Goal: Task Accomplishment & Management: Manage account settings

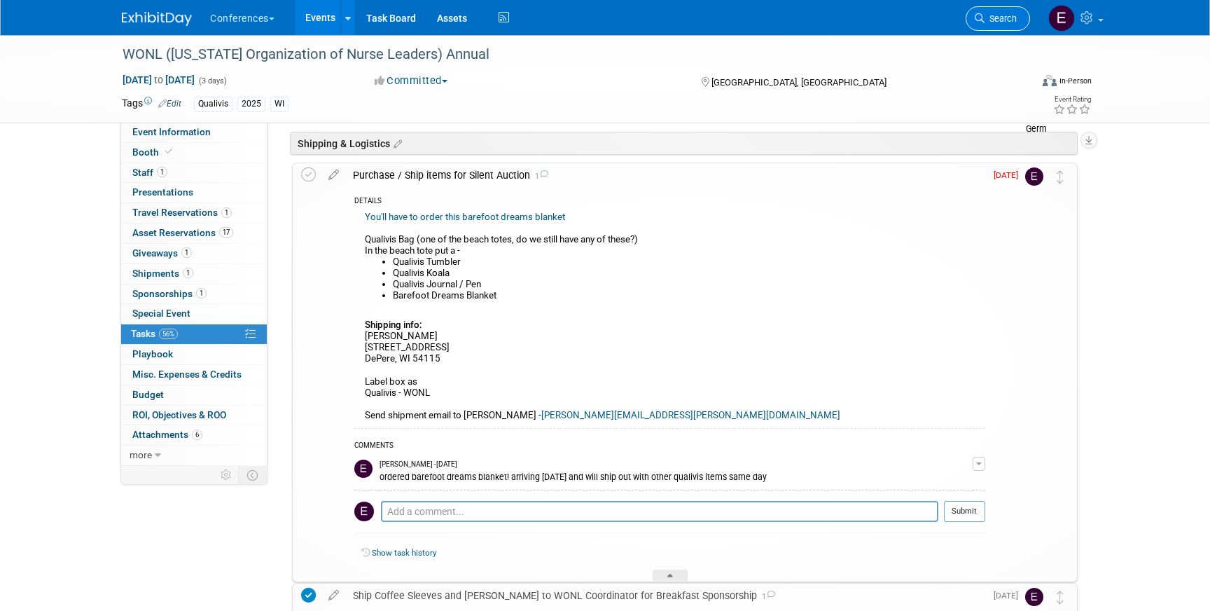
click at [997, 18] on span "Search" at bounding box center [1000, 18] width 32 height 11
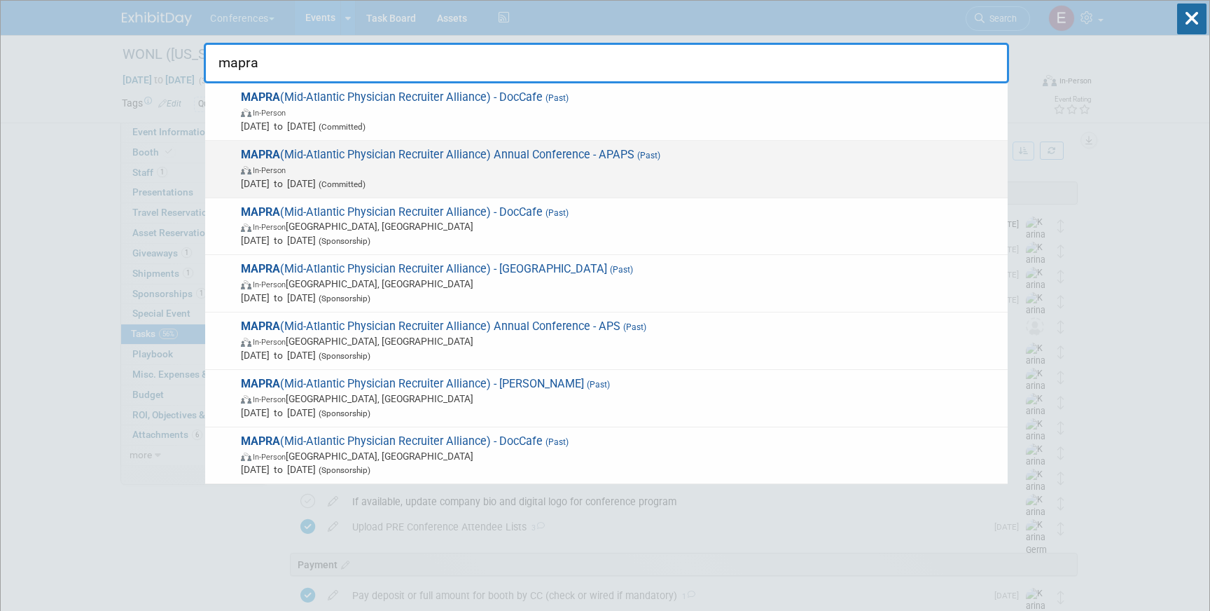
type input "mapra"
click at [597, 170] on span "In-Person" at bounding box center [621, 169] width 760 height 14
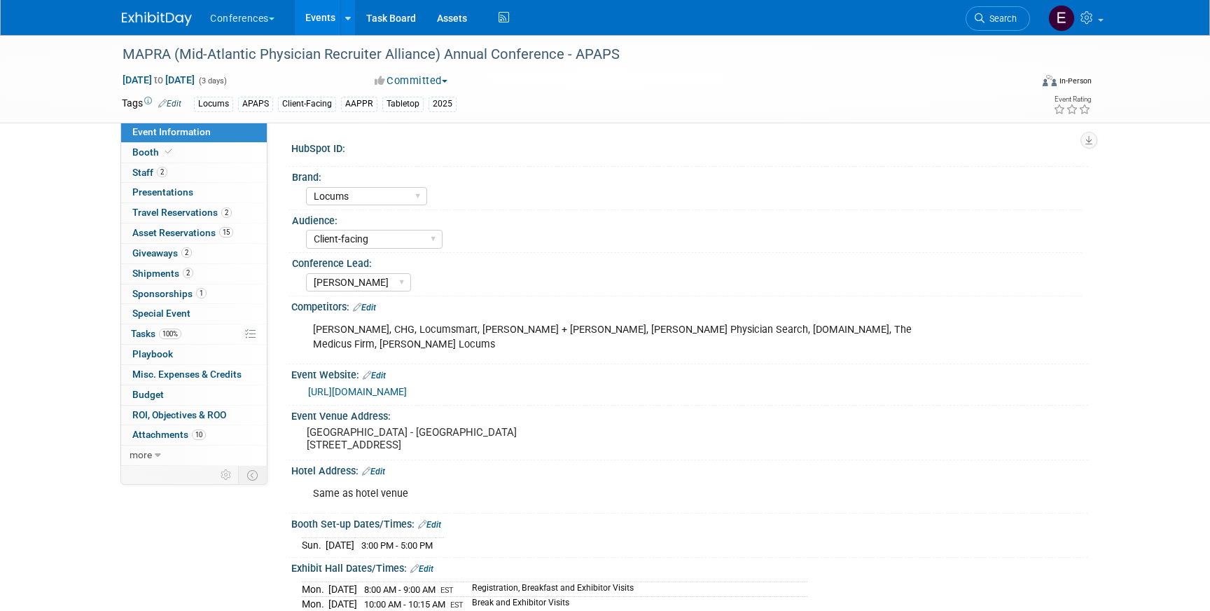
select select "Locums"
select select "Client-facing"
select select "[PERSON_NAME]"
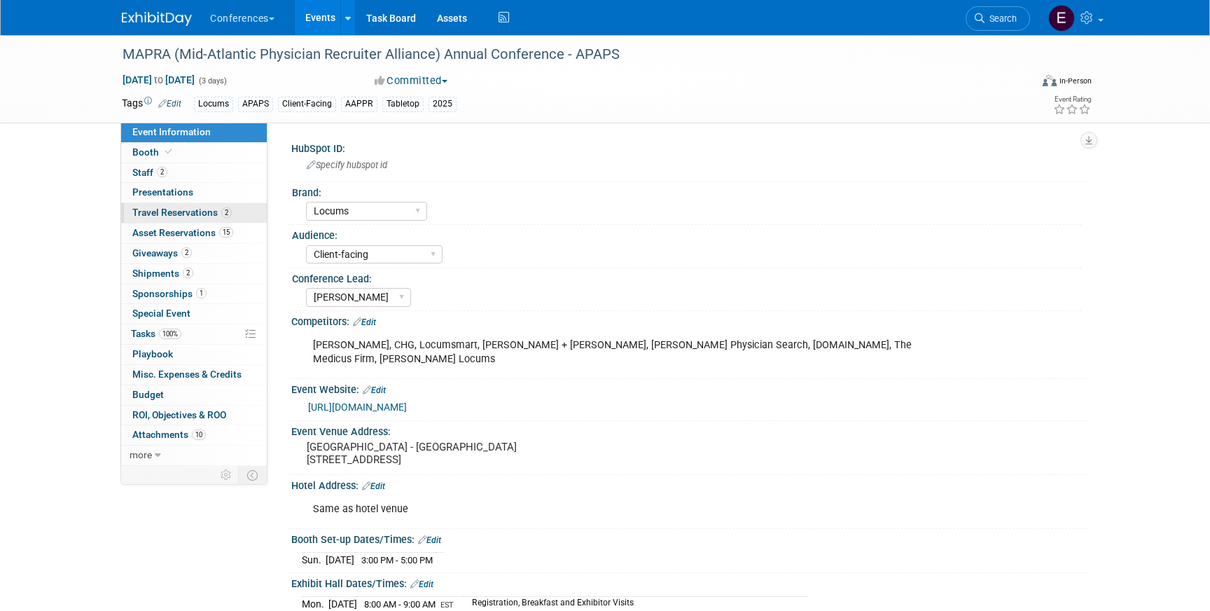
click at [167, 216] on span "Travel Reservations 2" at bounding box center [181, 212] width 99 height 11
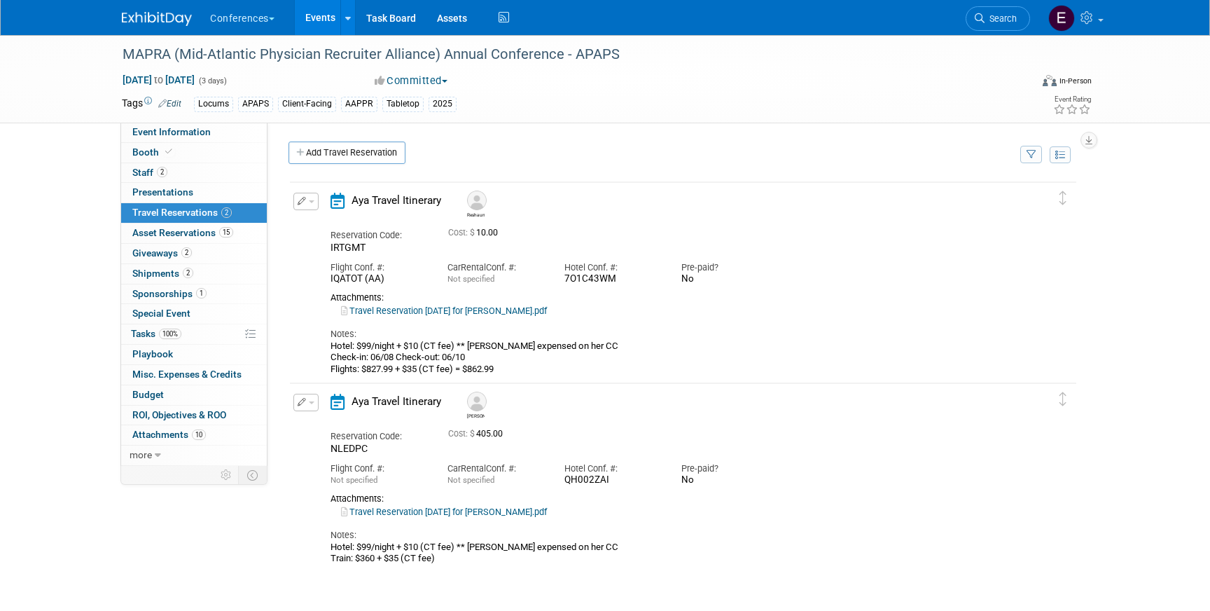
click at [310, 204] on button "button" at bounding box center [305, 202] width 25 height 18
click at [328, 231] on button "Edit Reservation" at bounding box center [353, 226] width 118 height 20
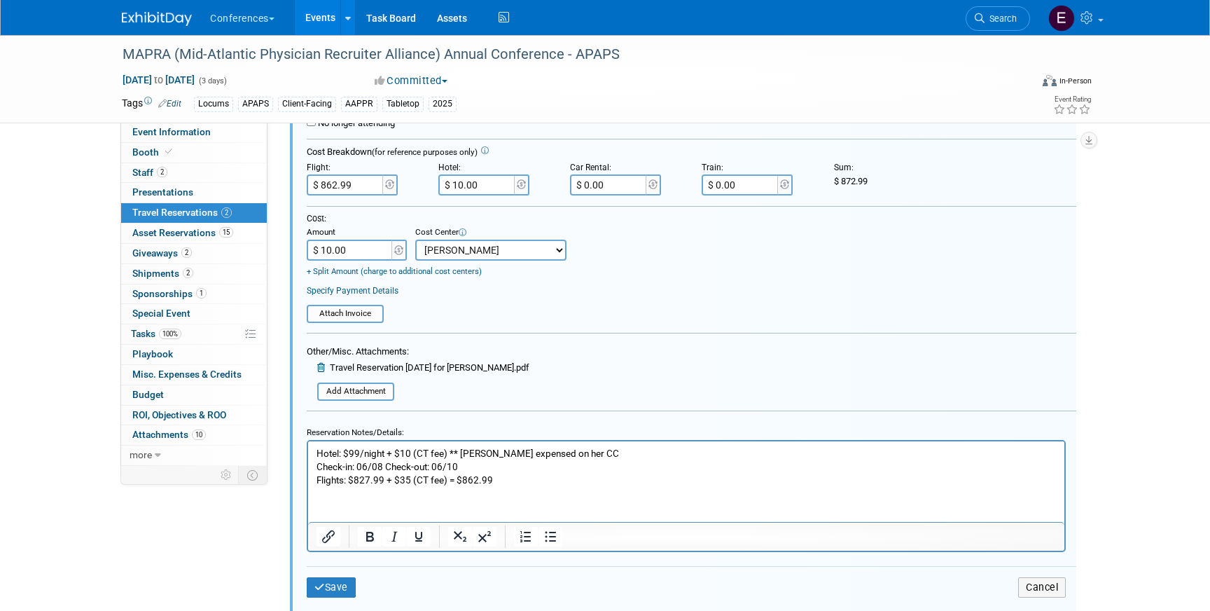
scroll to position [334, 0]
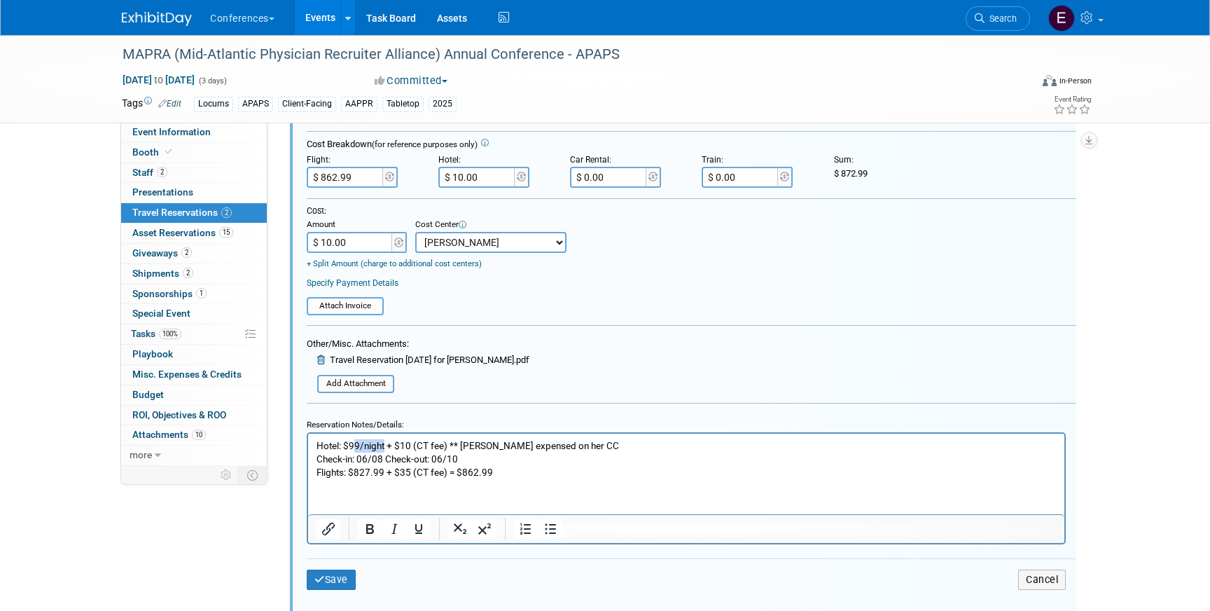
drag, startPoint x: 386, startPoint y: 444, endPoint x: 353, endPoint y: 445, distance: 32.9
click at [353, 445] on p "Hotel: $99/night + $10 (CT fee) ** Brandy expensed on her CC Check-in: 06/08 Ch…" at bounding box center [686, 458] width 740 height 40
click at [481, 179] on input "$ 10.00" at bounding box center [477, 177] width 78 height 21
type input "$ 275.00"
click at [368, 244] on input "$ 10.00" at bounding box center [351, 242] width 88 height 21
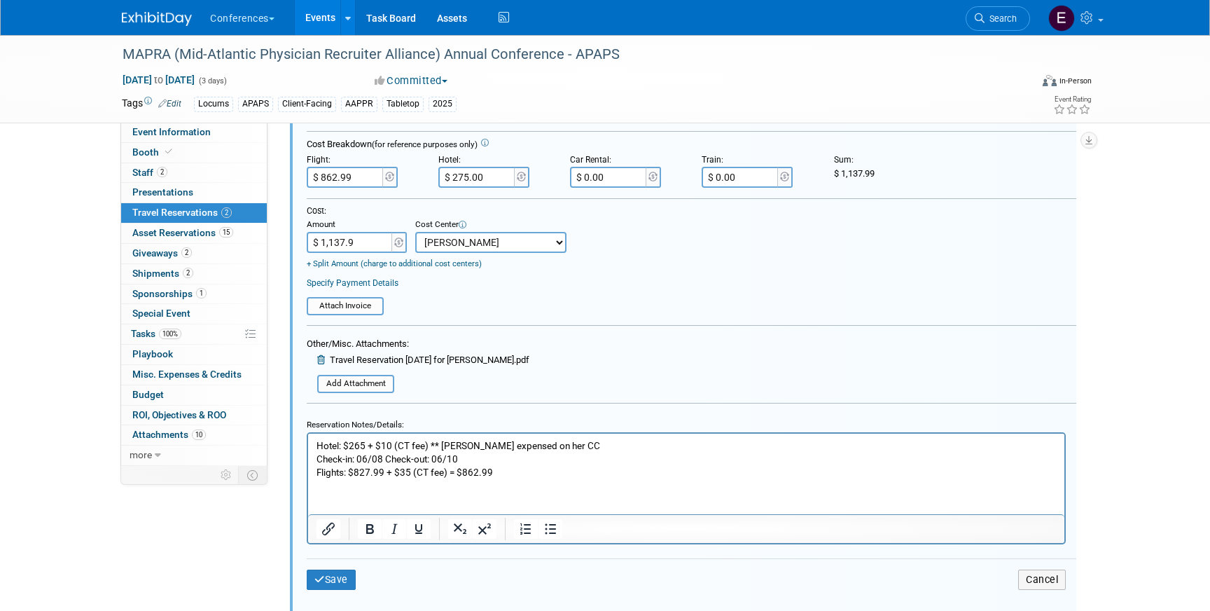
type input "$ 1,137.99"
click at [331, 578] on button "Save" at bounding box center [331, 579] width 49 height 20
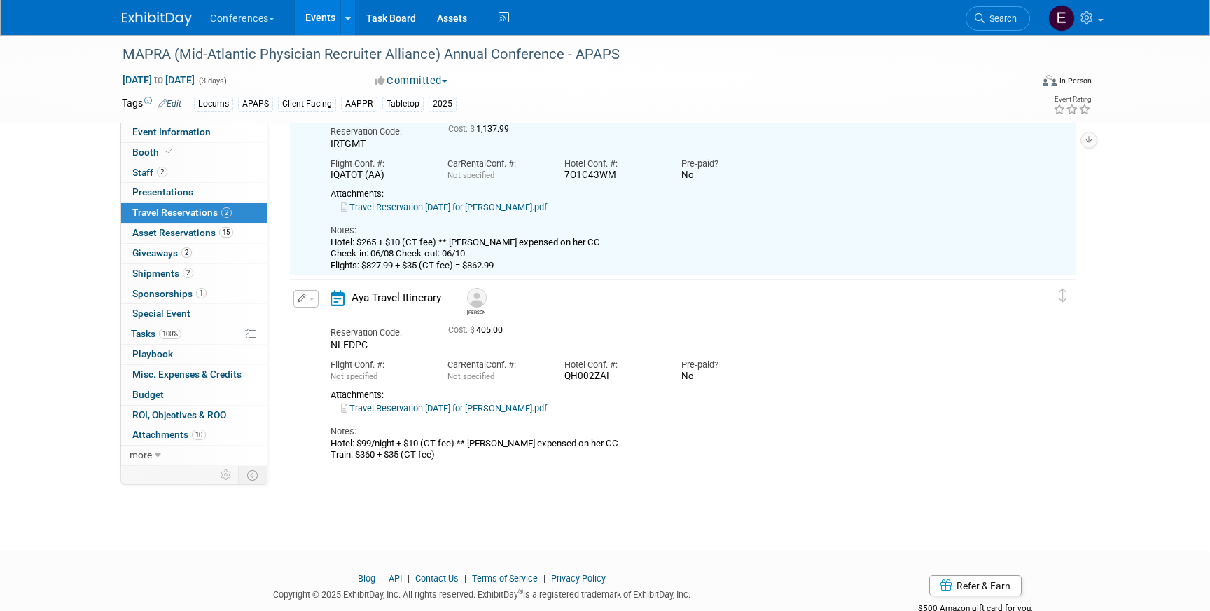
scroll to position [24, 0]
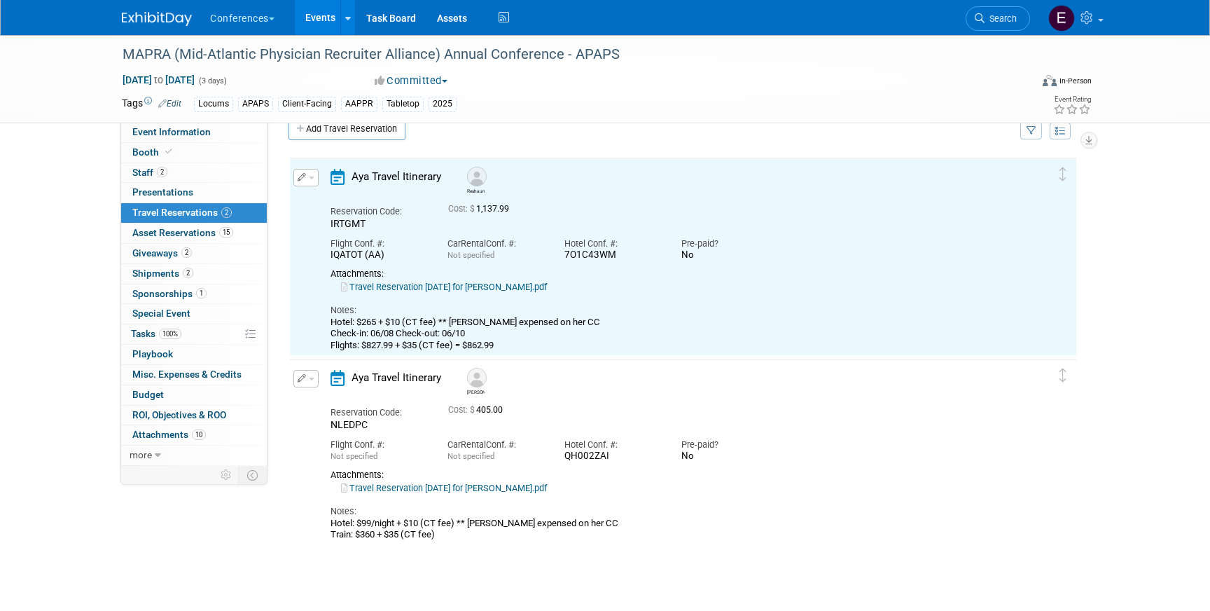
click at [295, 379] on button "button" at bounding box center [305, 379] width 25 height 18
click at [333, 397] on button "Edit Reservation" at bounding box center [353, 403] width 118 height 20
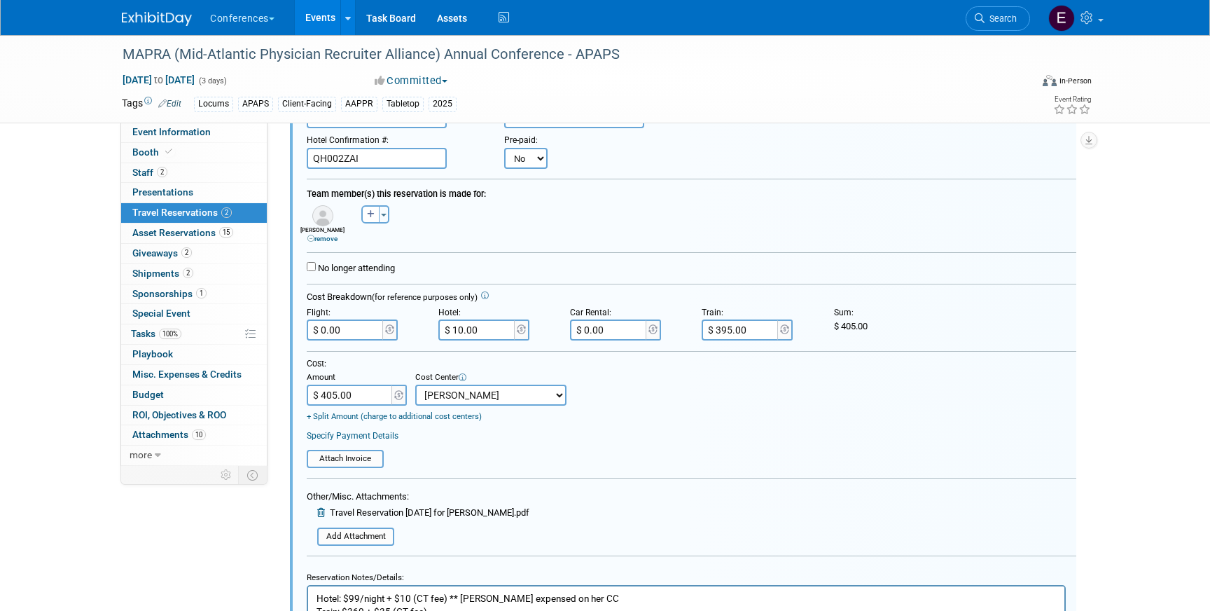
scroll to position [386, 0]
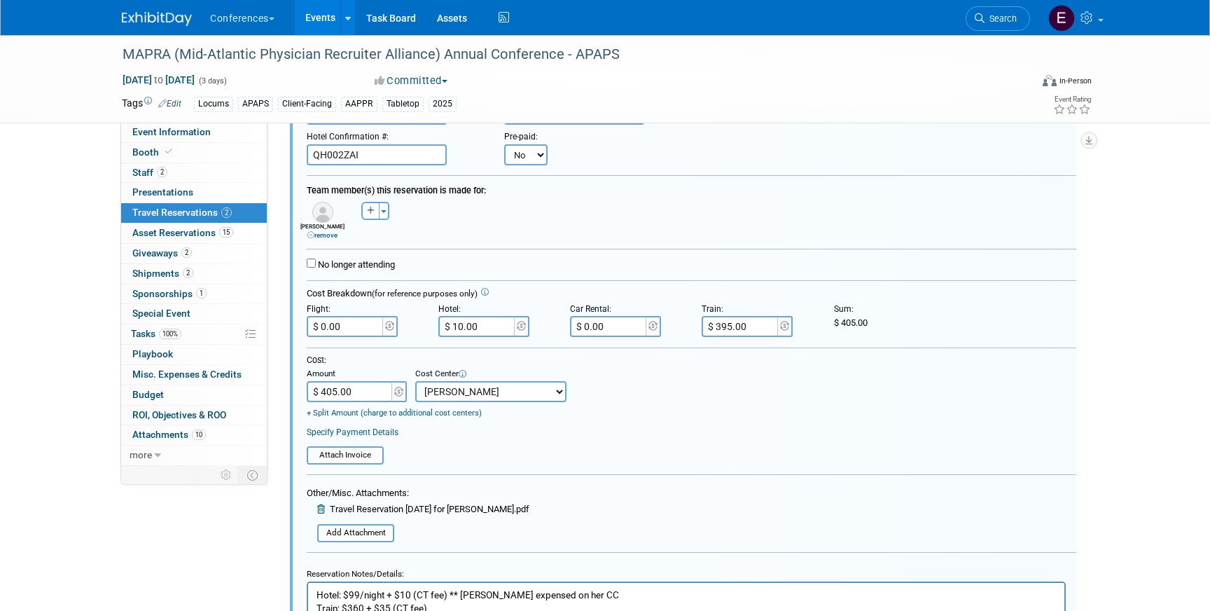
click at [488, 330] on input "$ 10.00" at bounding box center [477, 326] width 78 height 21
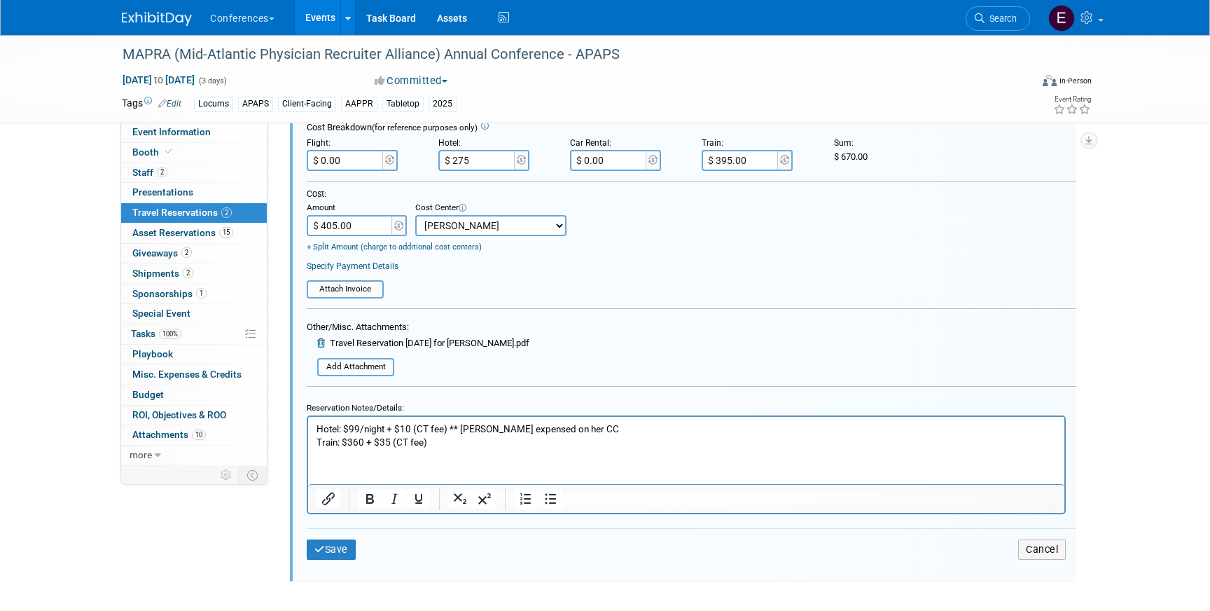
scroll to position [561, 0]
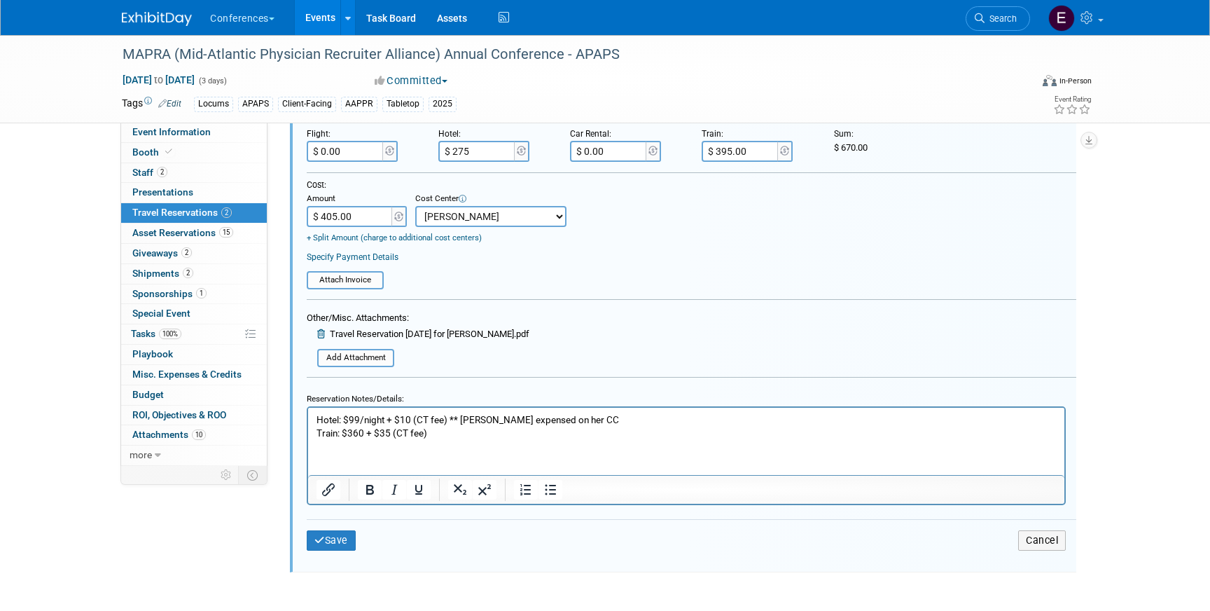
type input "$ 275.00"
drag, startPoint x: 384, startPoint y: 417, endPoint x: 351, endPoint y: 417, distance: 32.2
click at [351, 417] on p "Hotel: $99/night + $10 (CT fee) ** Brandy expensed on her CC Train: $360 + $35 …" at bounding box center [686, 425] width 740 height 27
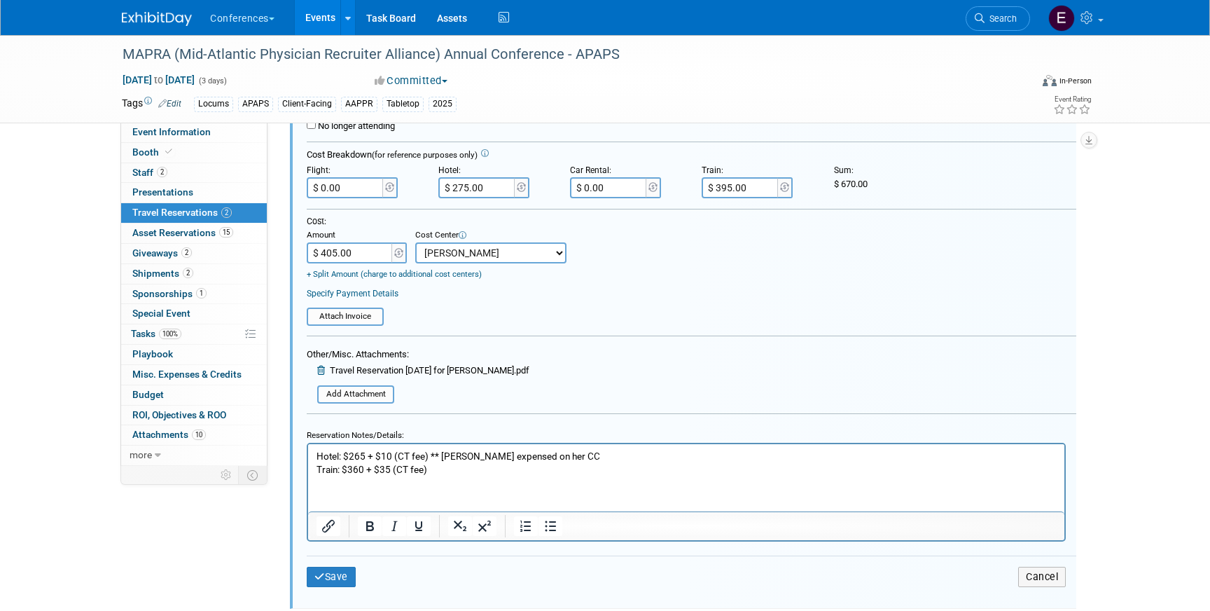
click at [358, 250] on input "$ 405.00" at bounding box center [351, 252] width 88 height 21
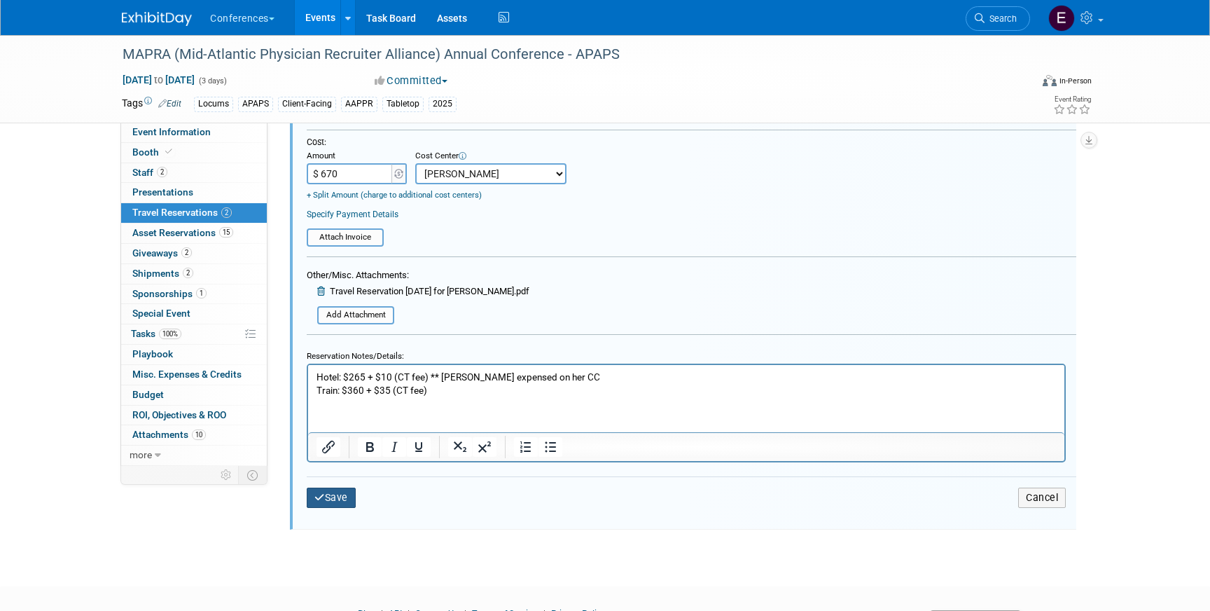
type input "$ 670.00"
click at [342, 502] on button "Save" at bounding box center [331, 497] width 49 height 20
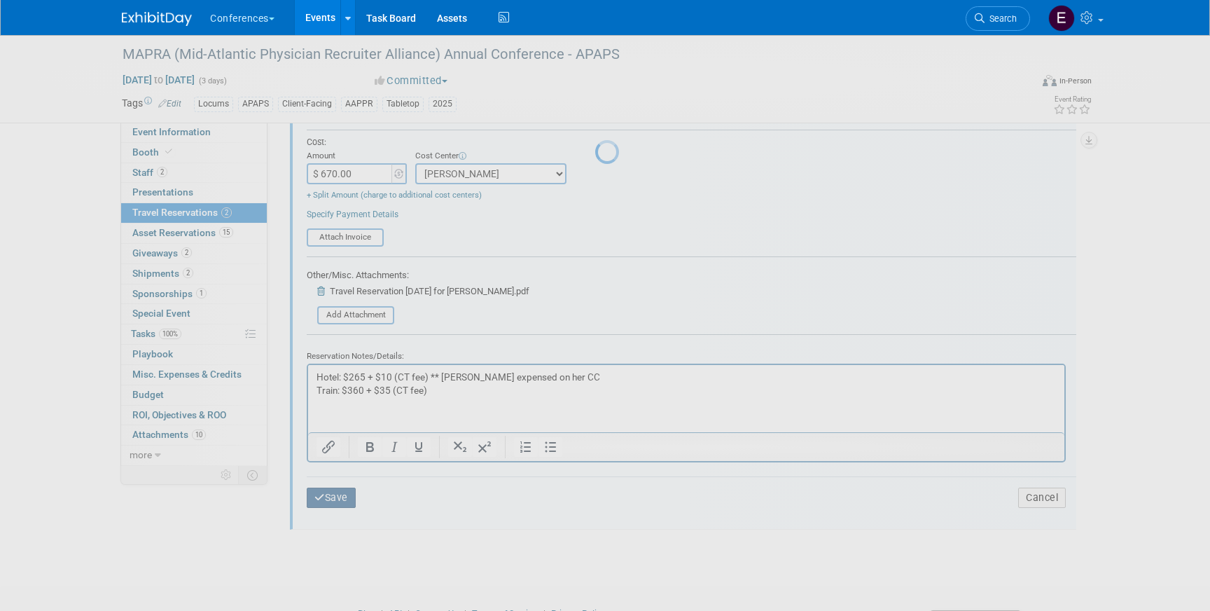
scroll to position [143, 0]
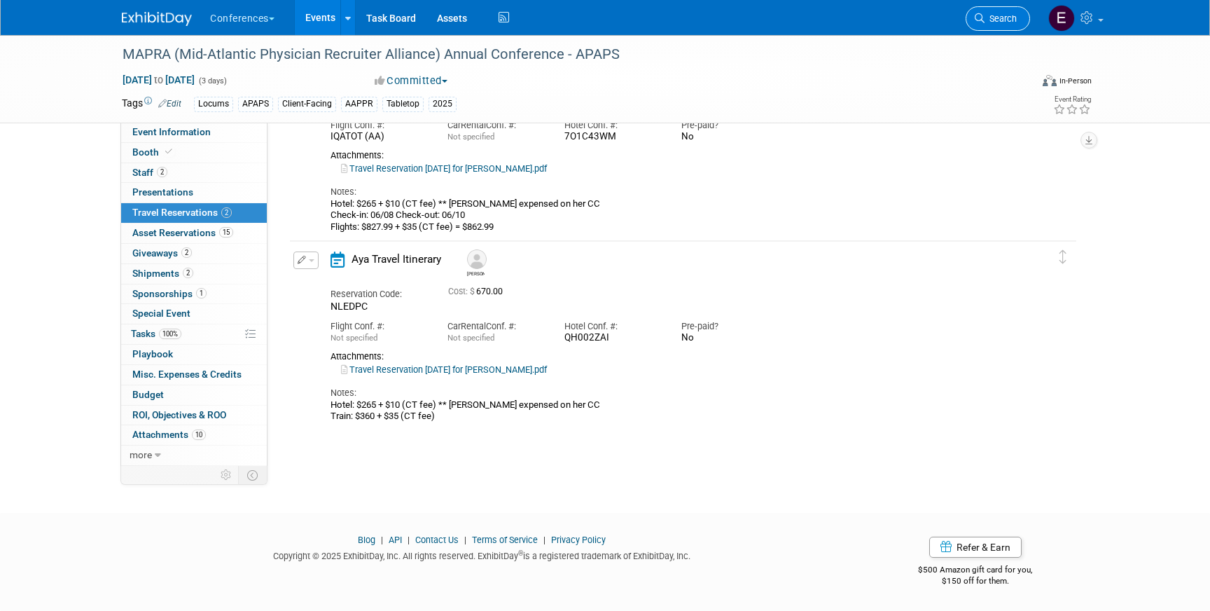
click at [995, 21] on span "Search" at bounding box center [1000, 18] width 32 height 11
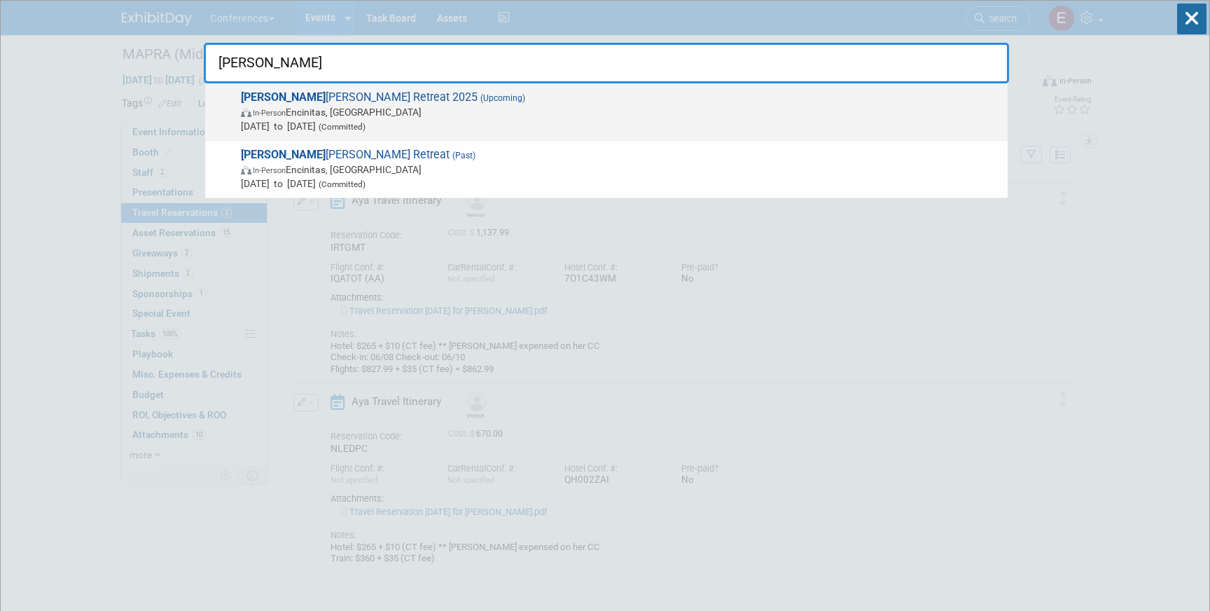
type input "aya i"
click at [342, 107] on span "In-Person Encinitas, CA" at bounding box center [621, 112] width 760 height 14
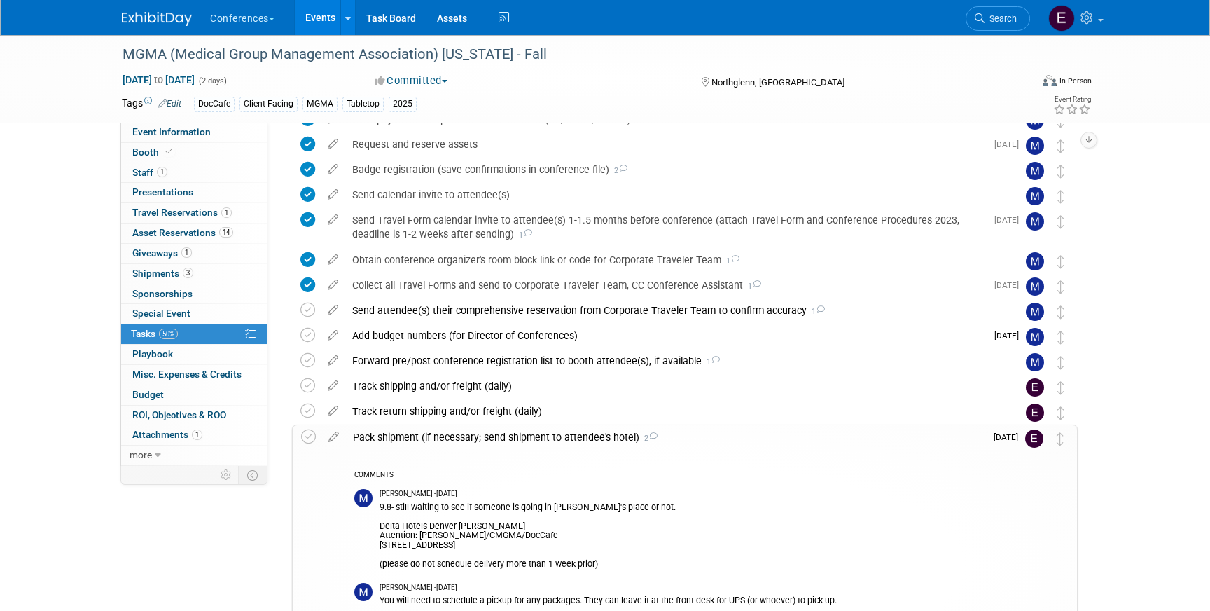
scroll to position [277, 0]
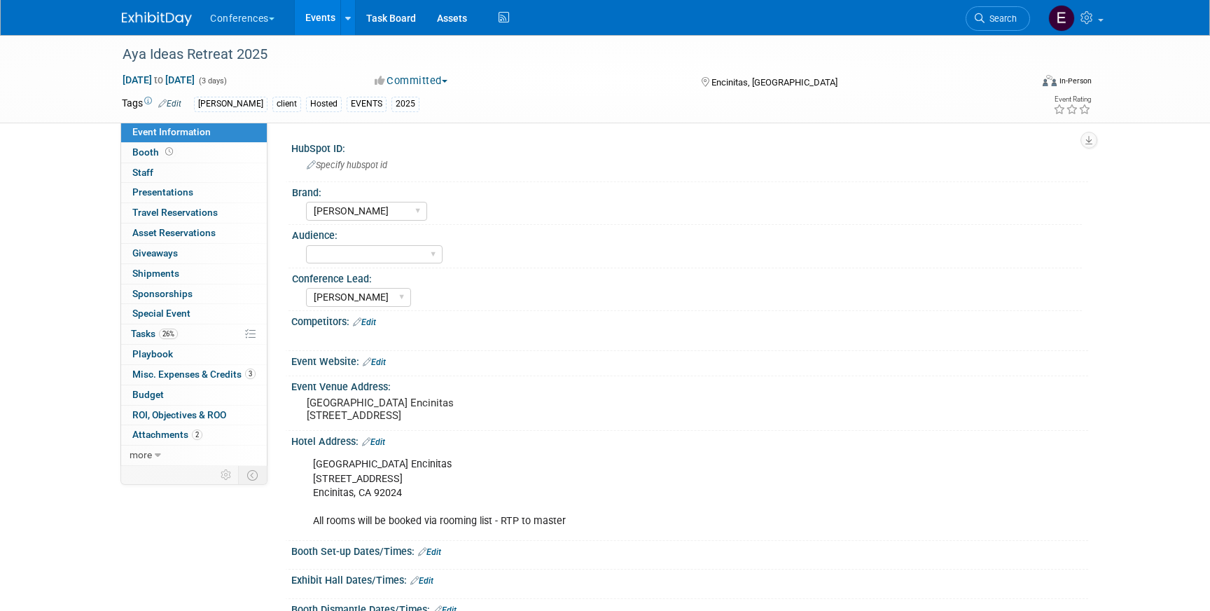
select select "[PERSON_NAME]"
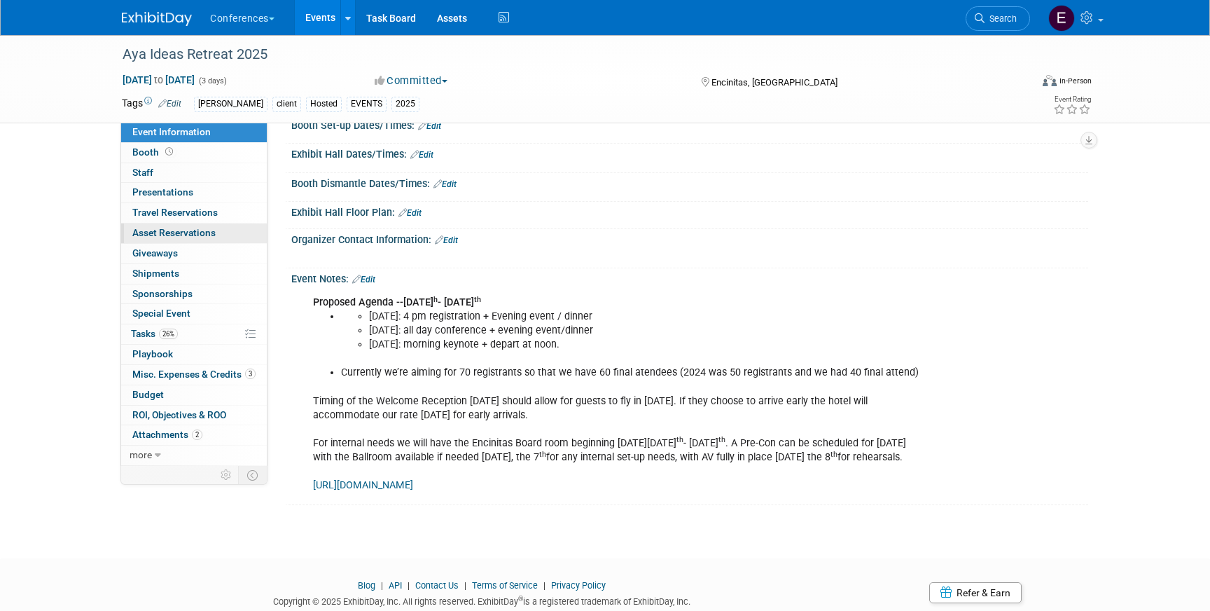
scroll to position [497, 0]
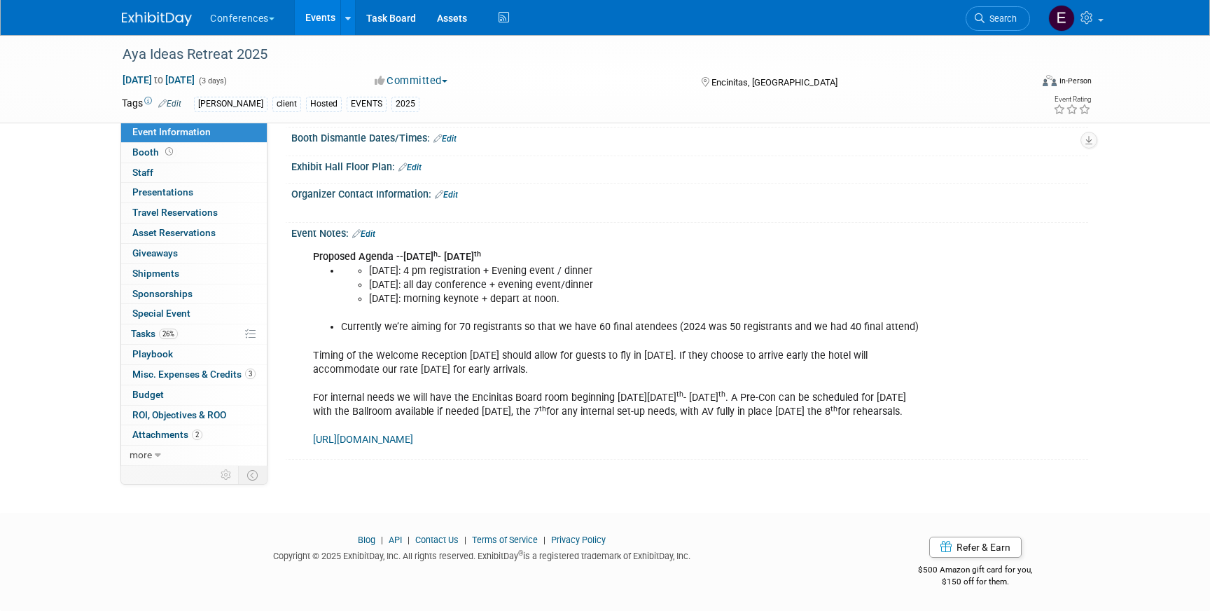
click at [413, 442] on link "https://www.ayahealthcare.com/aya-ideas-retreat/" at bounding box center [363, 439] width 100 height 12
click at [994, 18] on span "Search" at bounding box center [1000, 18] width 32 height 11
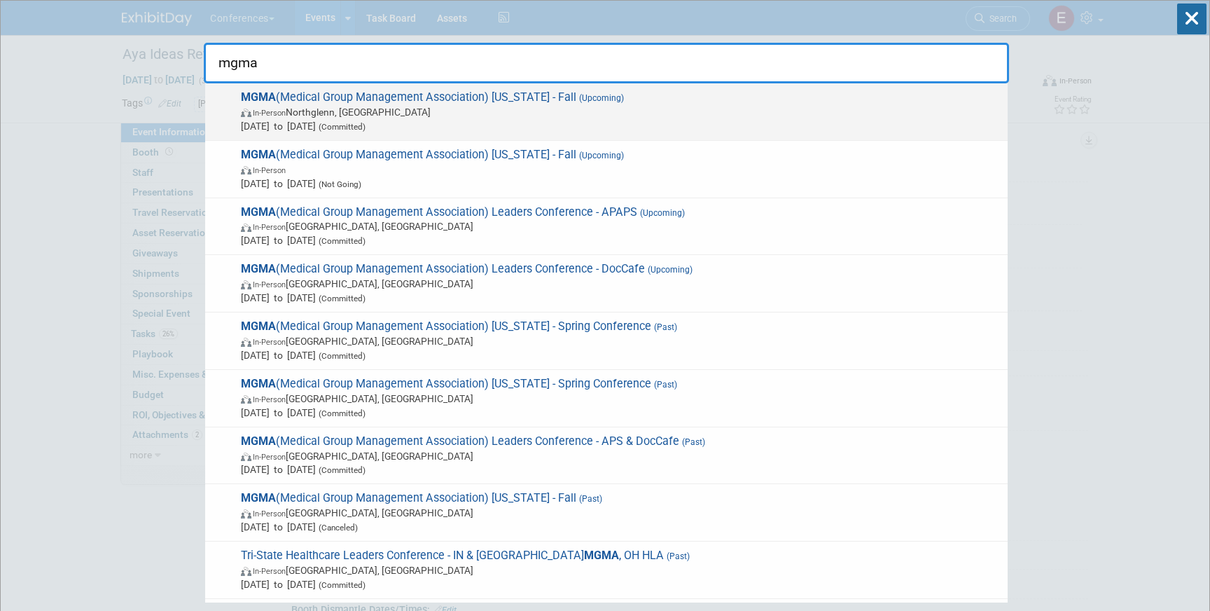
type input "mgma"
click at [580, 91] on span "MGMA (Medical Group Management Association) Colorado - Fall (Upcoming) In-Perso…" at bounding box center [619, 111] width 764 height 43
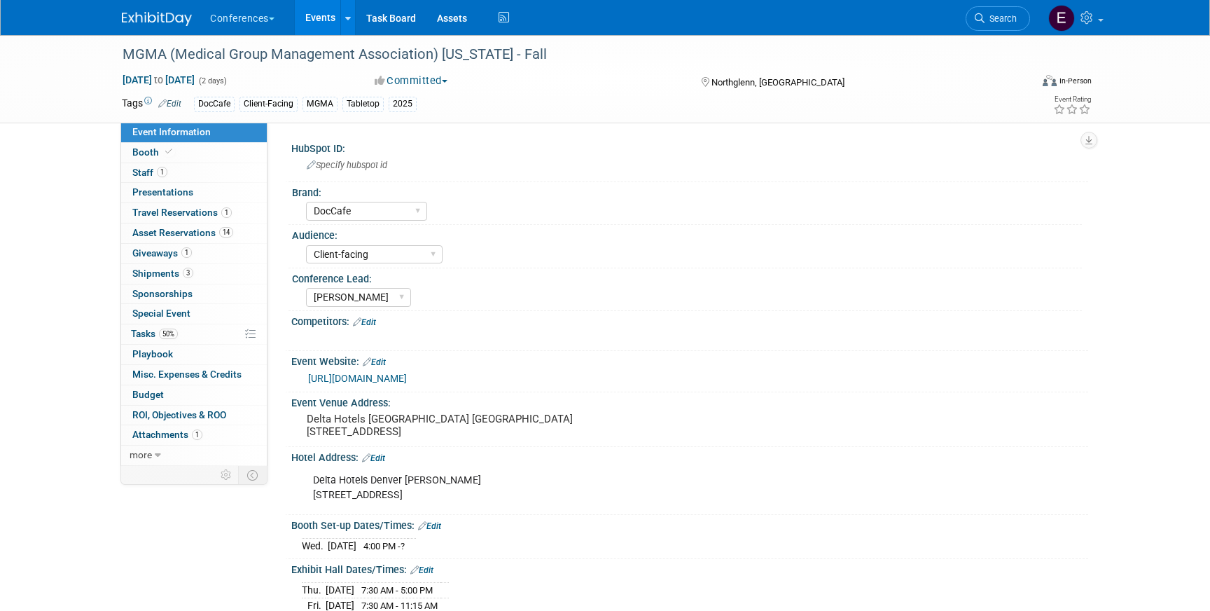
select select "DocCafe"
select select "Client-facing"
select select "[PERSON_NAME]"
click at [190, 237] on span "Asset Reservations 14" at bounding box center [182, 232] width 101 height 11
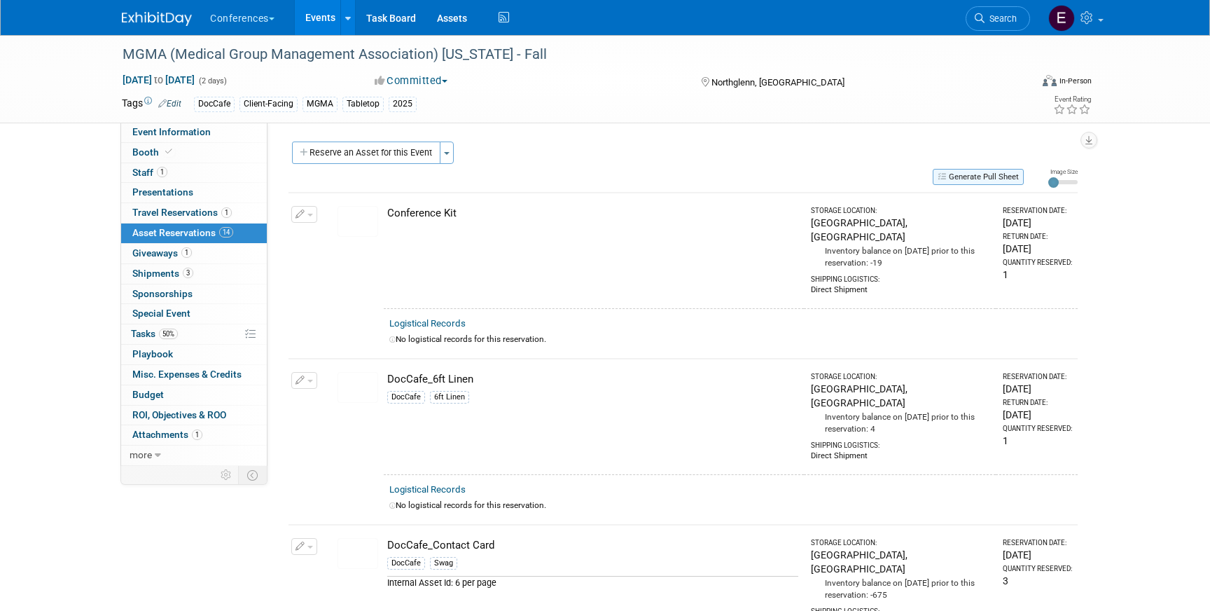
click at [973, 169] on button "Generate Pull Sheet" at bounding box center [978, 177] width 91 height 16
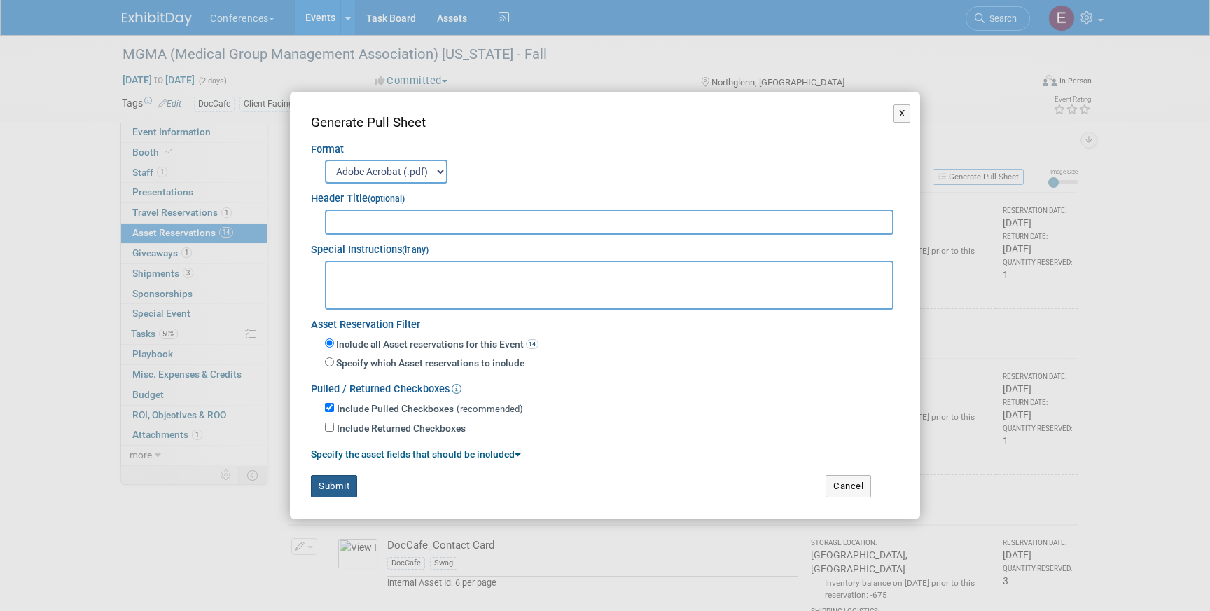
click at [342, 485] on button "Submit" at bounding box center [334, 486] width 46 height 22
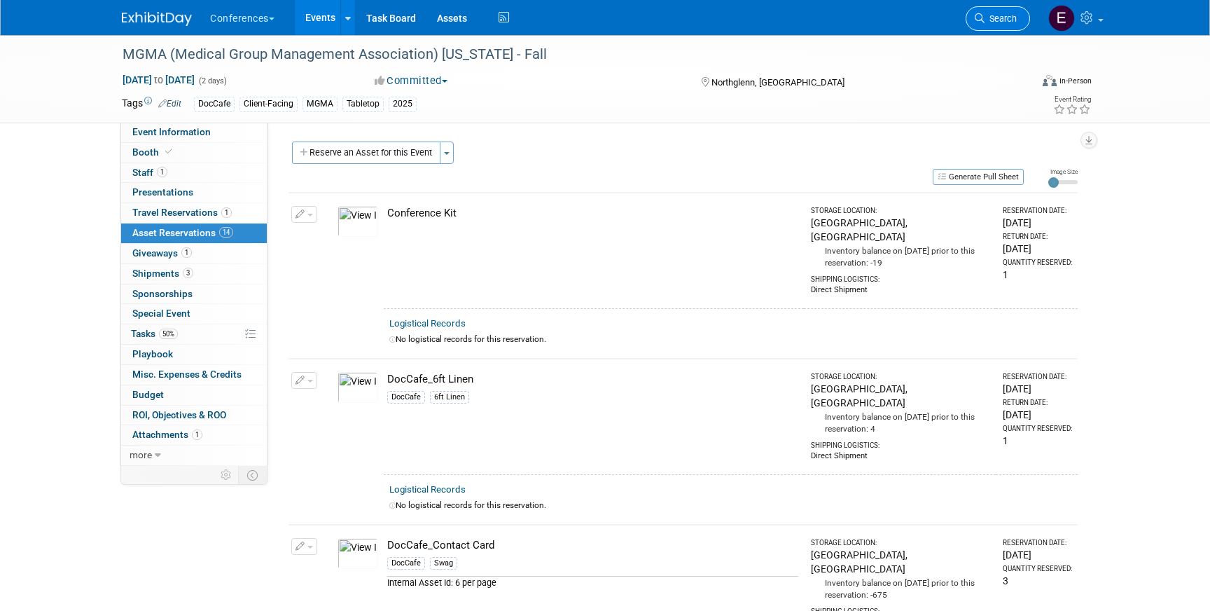
click at [973, 16] on link "Search" at bounding box center [998, 18] width 64 height 25
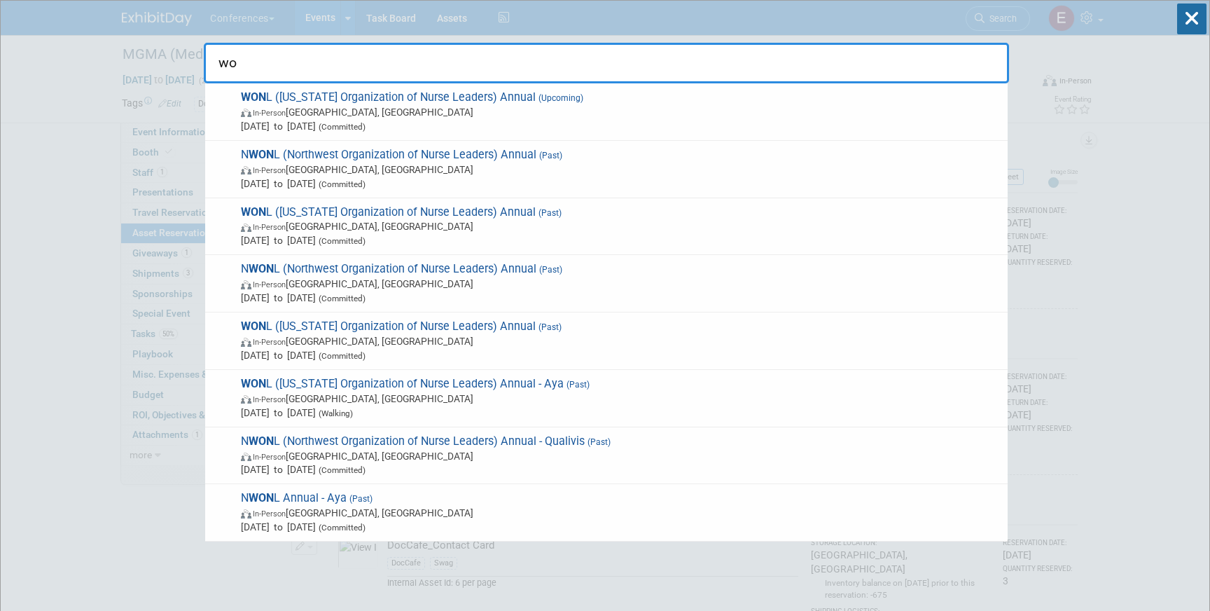
type input "w"
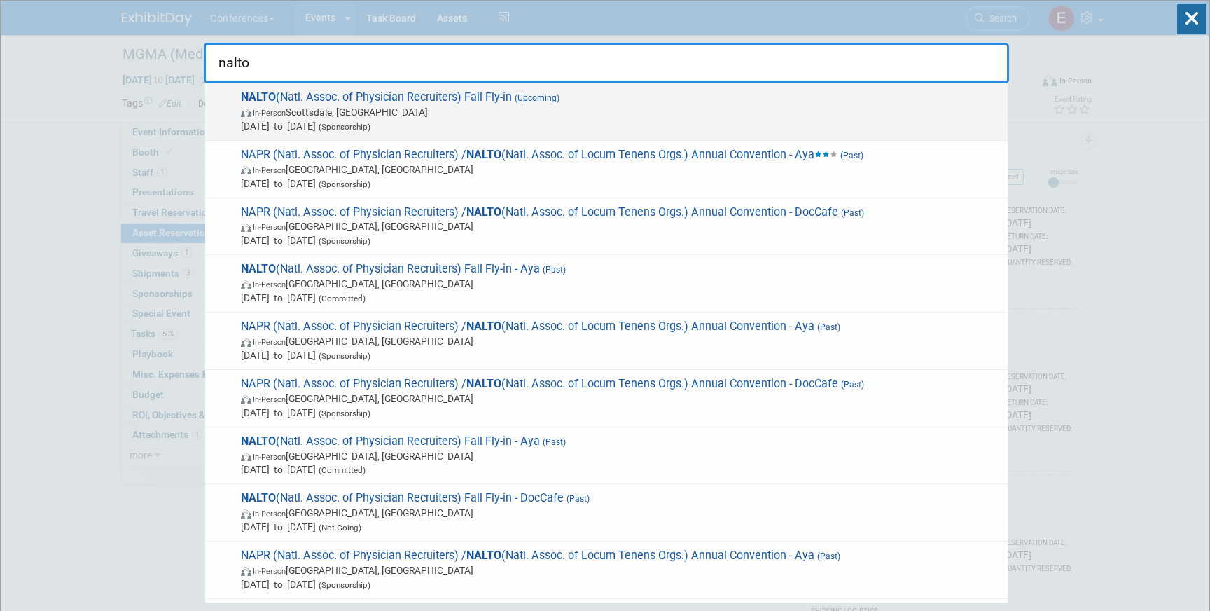
type input "nalto"
click at [370, 125] on span "(Sponsorship)" at bounding box center [343, 127] width 55 height 10
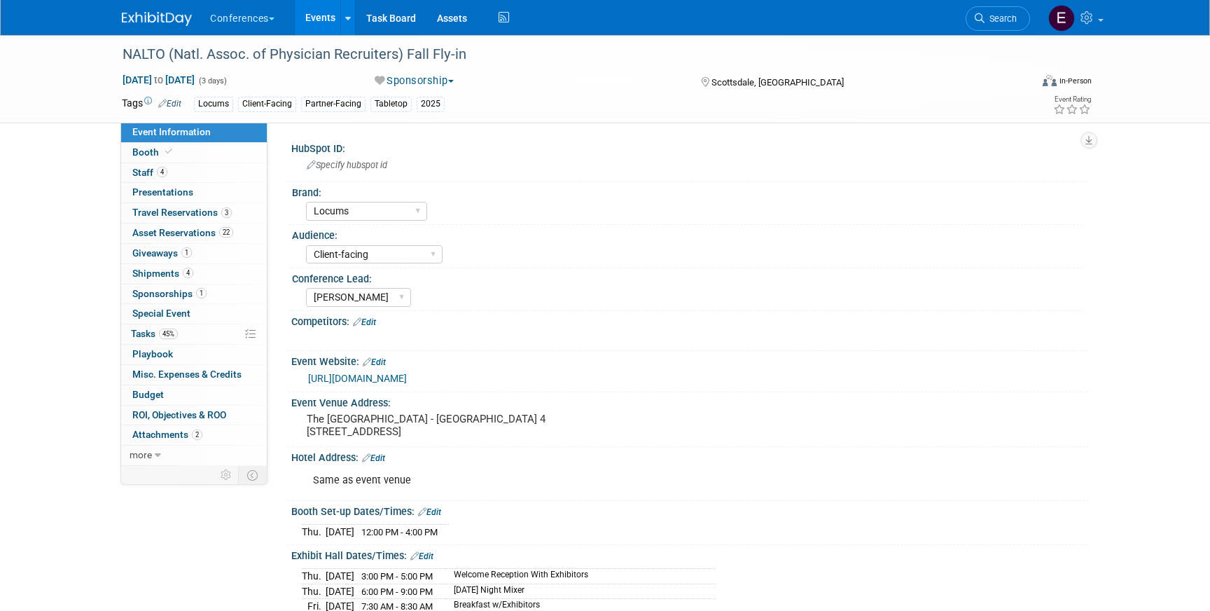
select select "Locums"
select select "Client-facing"
select select "[PERSON_NAME]"
click at [151, 337] on span "Tasks 45%" at bounding box center [154, 333] width 47 height 11
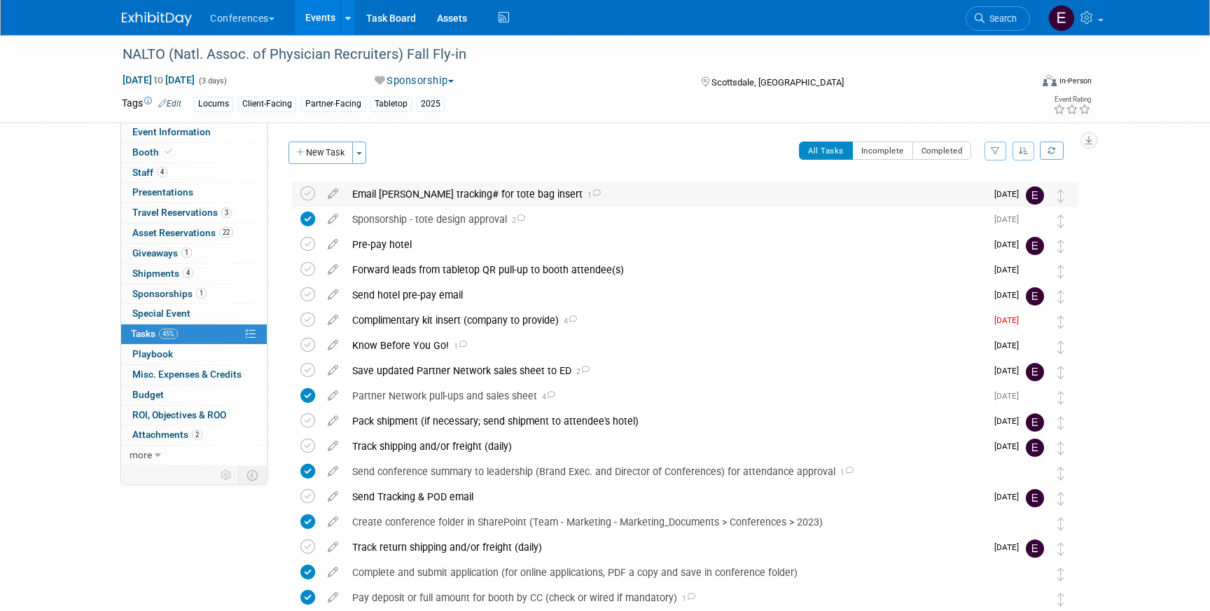
click at [487, 188] on div "Email [PERSON_NAME] tracking# for tote bag insert 1" at bounding box center [665, 194] width 641 height 24
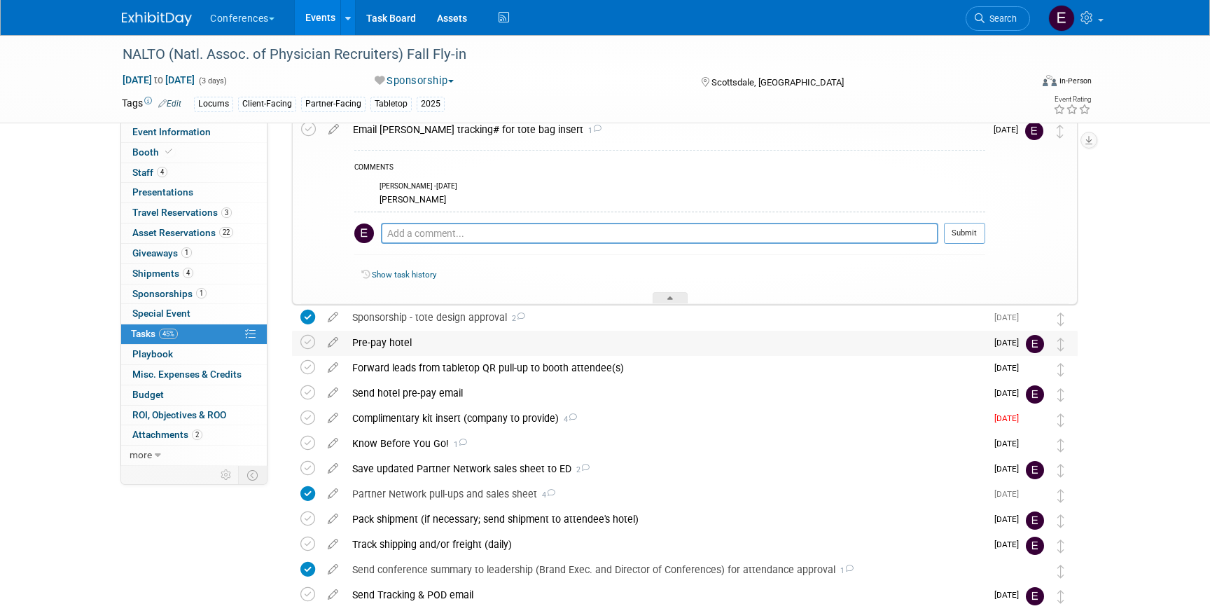
scroll to position [79, 0]
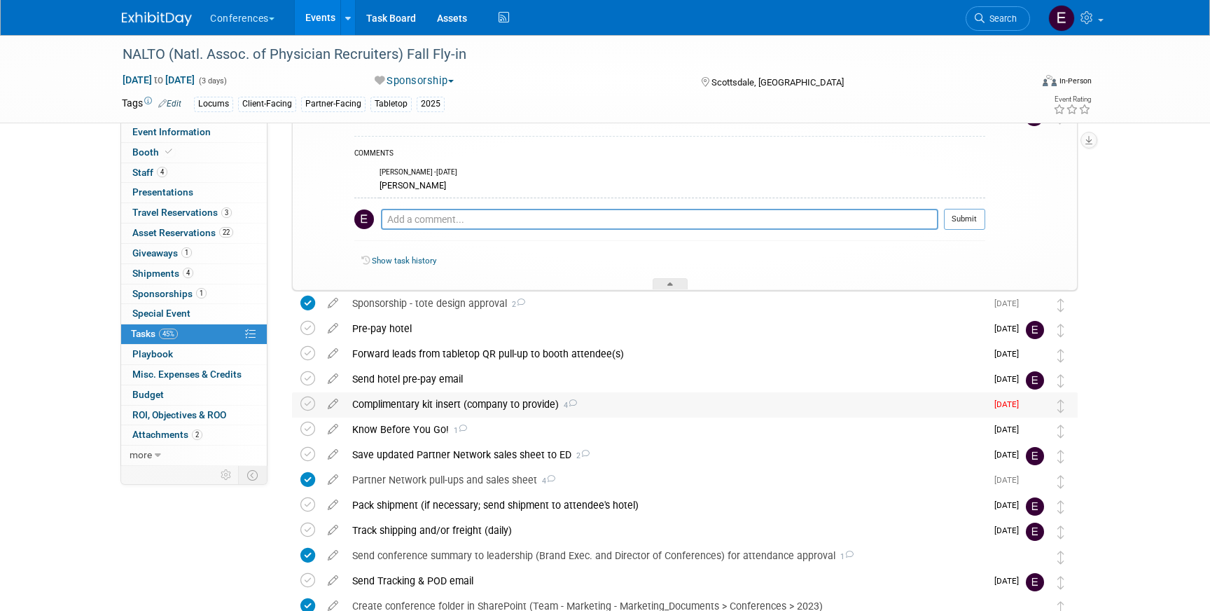
click at [447, 408] on div "Complimentary kit insert (company to provide) 4" at bounding box center [665, 404] width 641 height 24
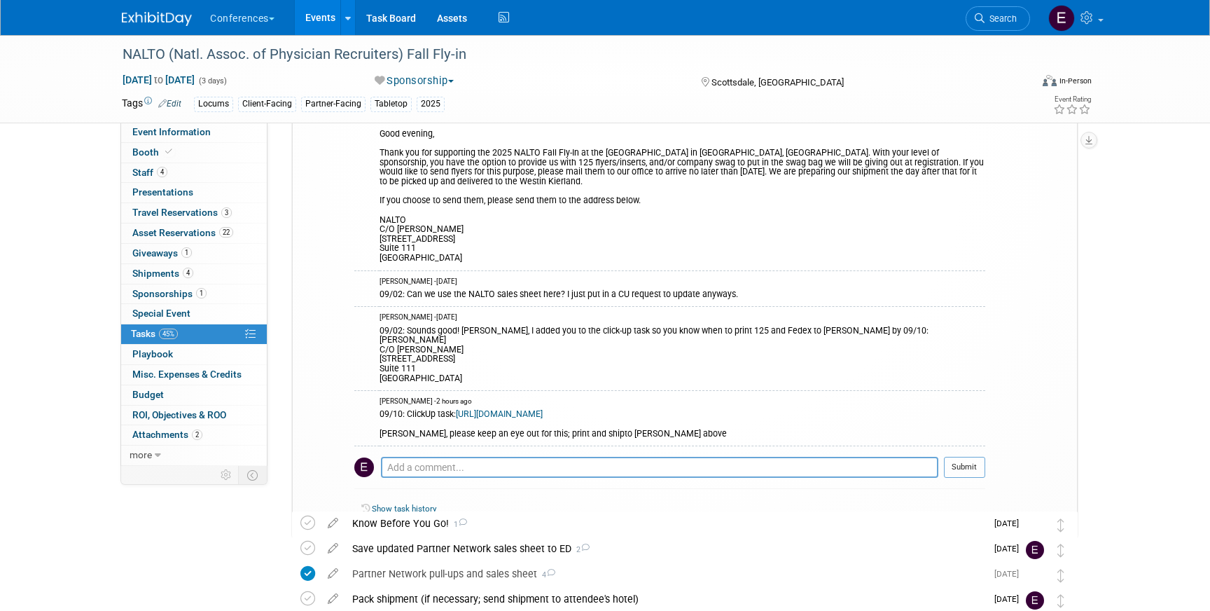
scroll to position [683, 0]
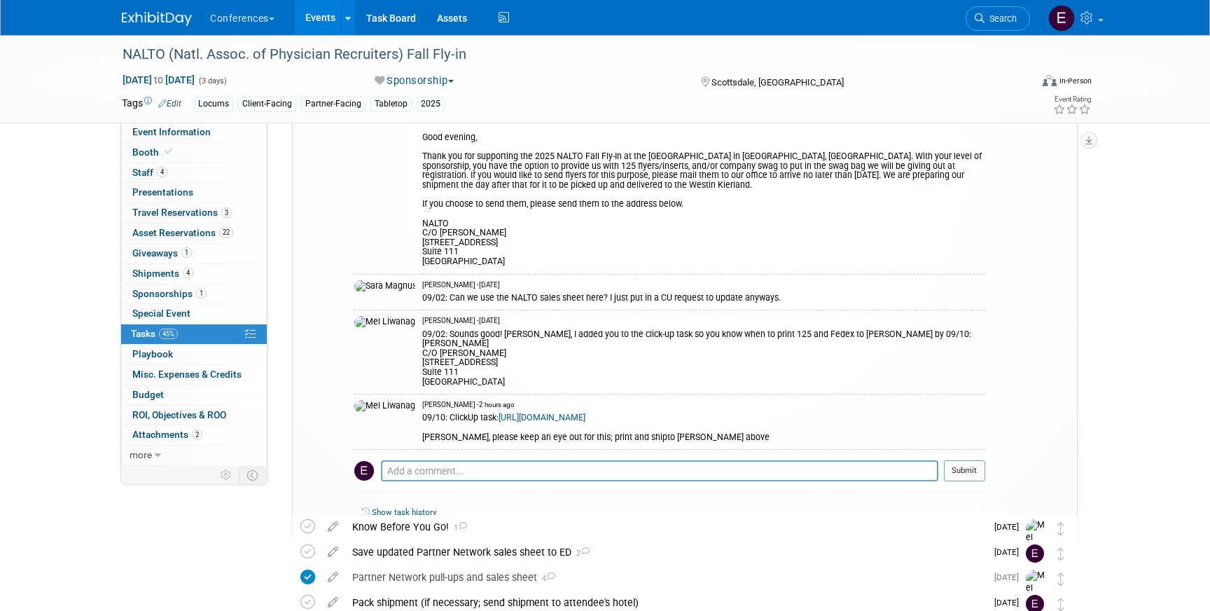
click at [509, 412] on link "[URL][DOMAIN_NAME]" at bounding box center [542, 417] width 87 height 10
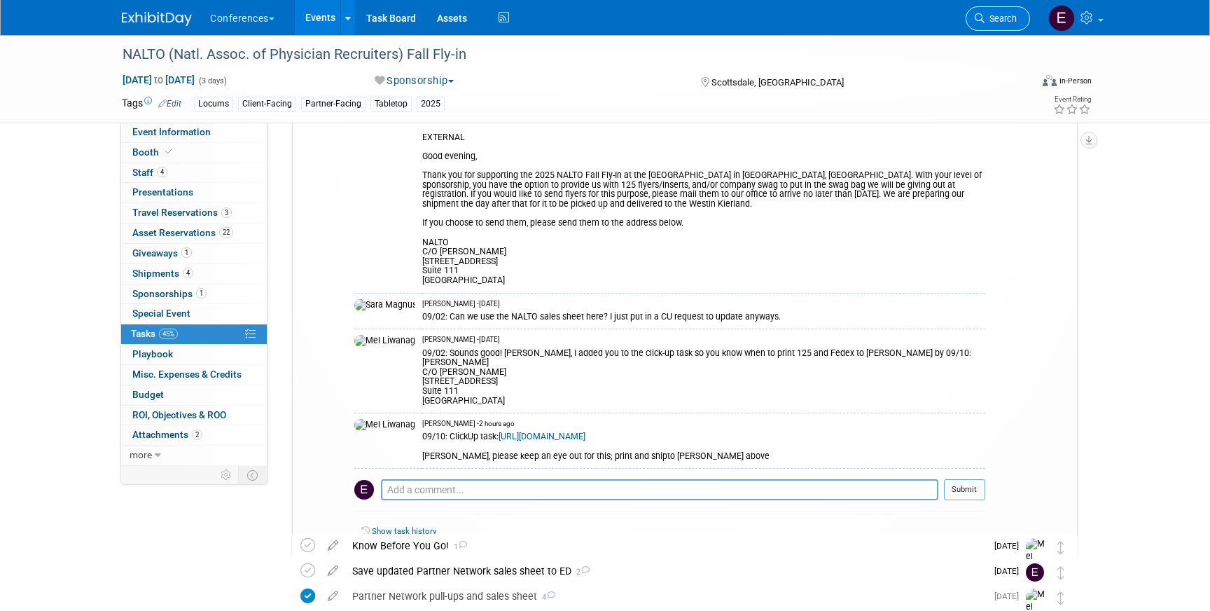
click at [996, 14] on span "Search" at bounding box center [1000, 18] width 32 height 11
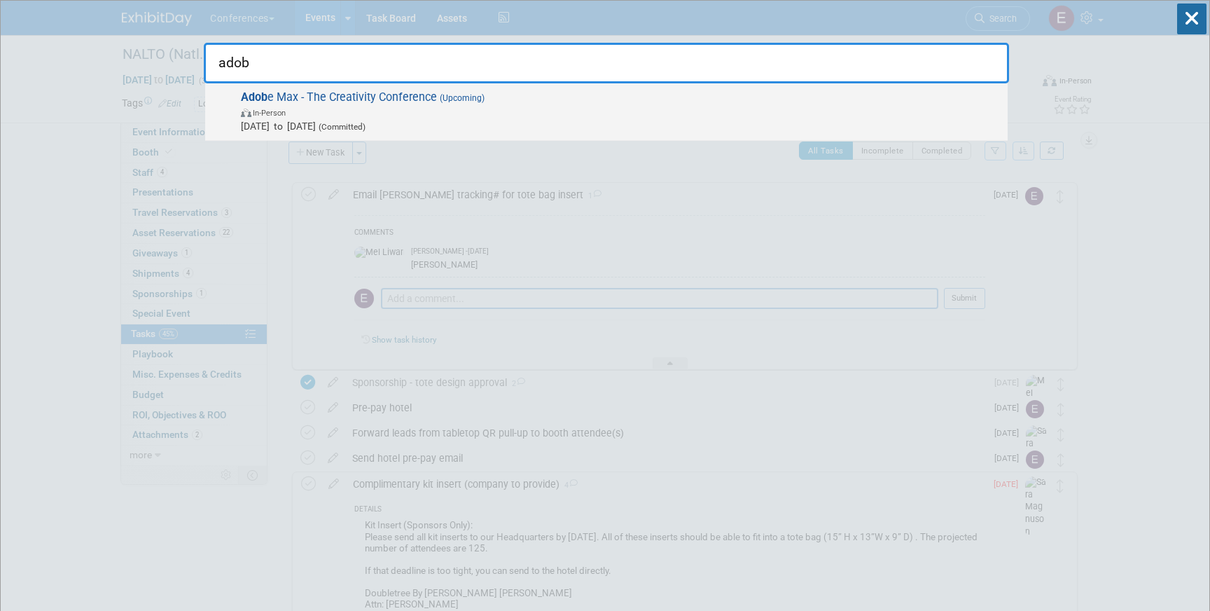
type input "adob"
click at [389, 99] on span "Adob e Max - The Creativity Conference (Upcoming) In-Person Oct 28, 2025 to Oct…" at bounding box center [619, 111] width 764 height 43
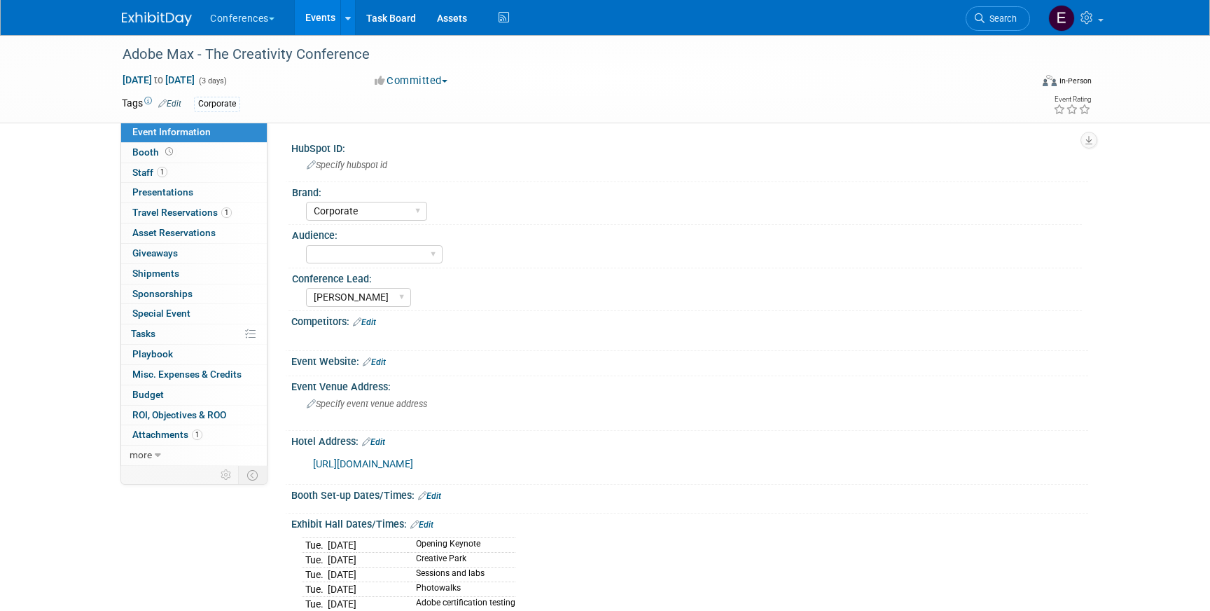
select select "Corporate"
select select "[PERSON_NAME]"
click at [186, 211] on span "Travel Reservations 1" at bounding box center [181, 212] width 99 height 11
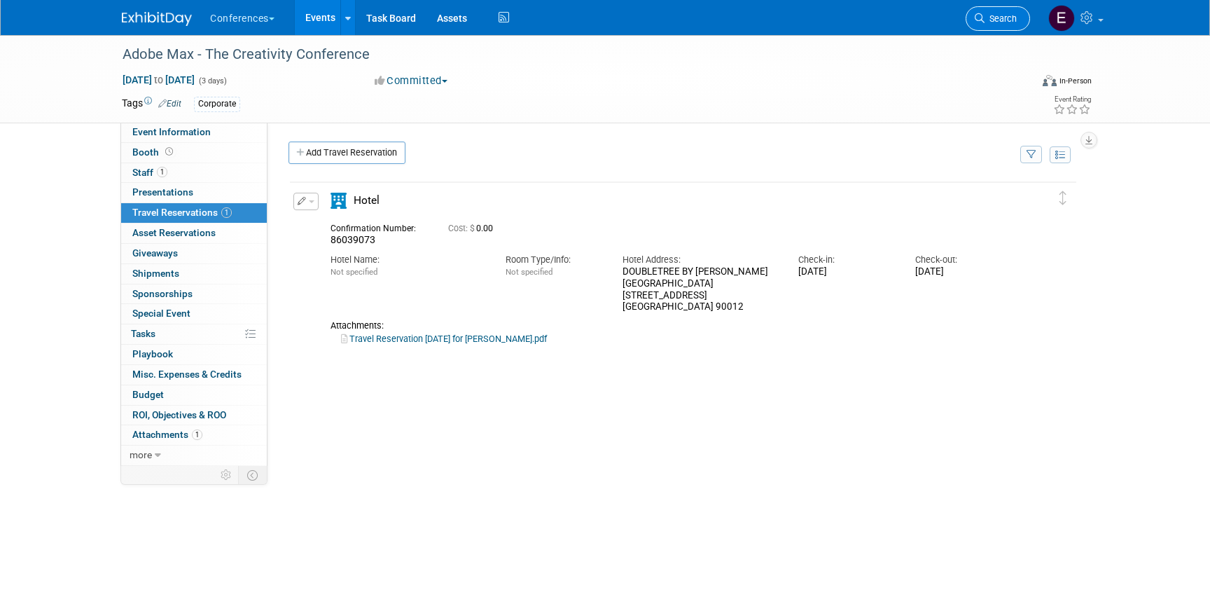
click at [1000, 13] on span "Search" at bounding box center [1000, 18] width 32 height 11
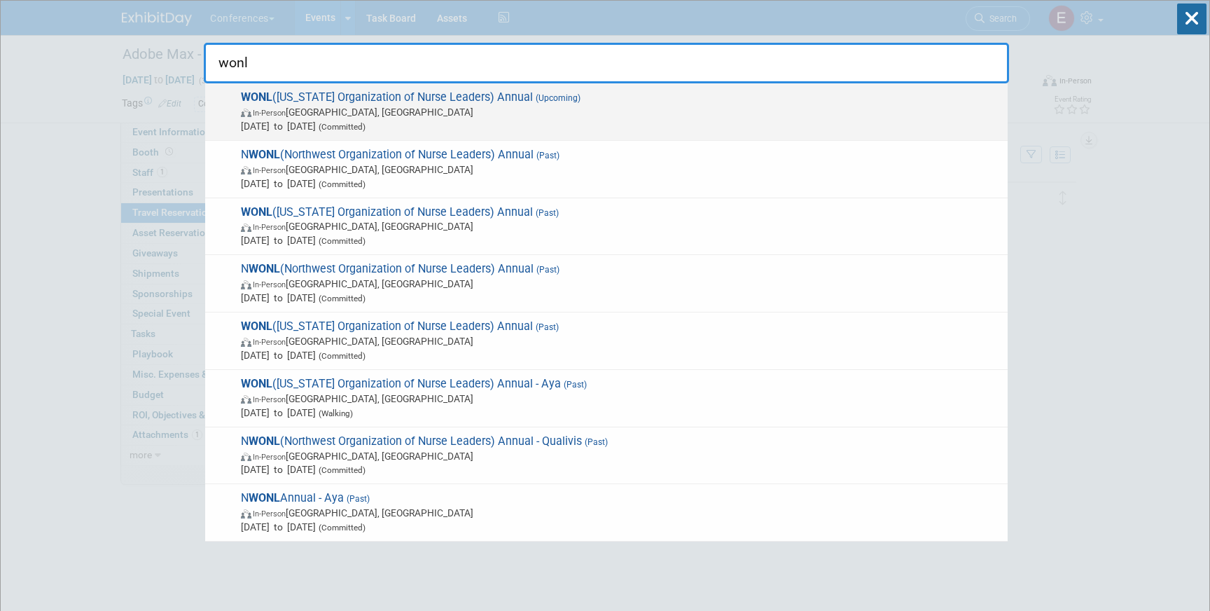
type input "wonl"
click at [614, 87] on div "WONL (Wisconsin Organization of Nurse Leaders) Annual (Upcoming) In-Person Pewa…" at bounding box center [606, 111] width 802 height 57
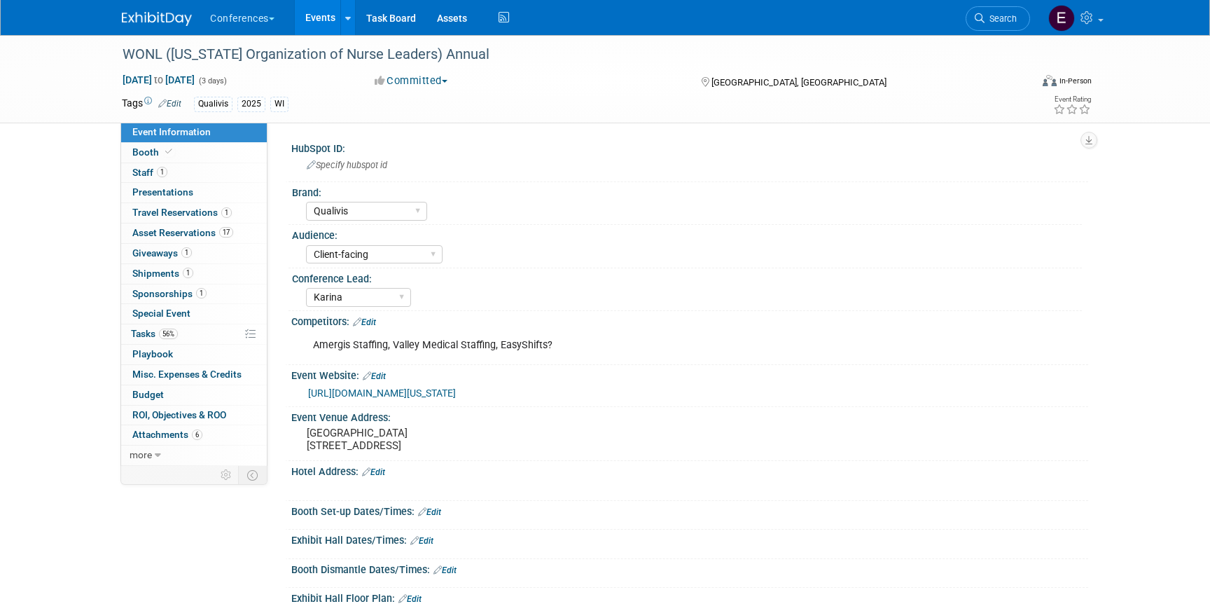
select select "Qualivis"
select select "Client-facing"
select select "Karina"
click at [199, 329] on link "56% Tasks 56%" at bounding box center [194, 334] width 146 height 20
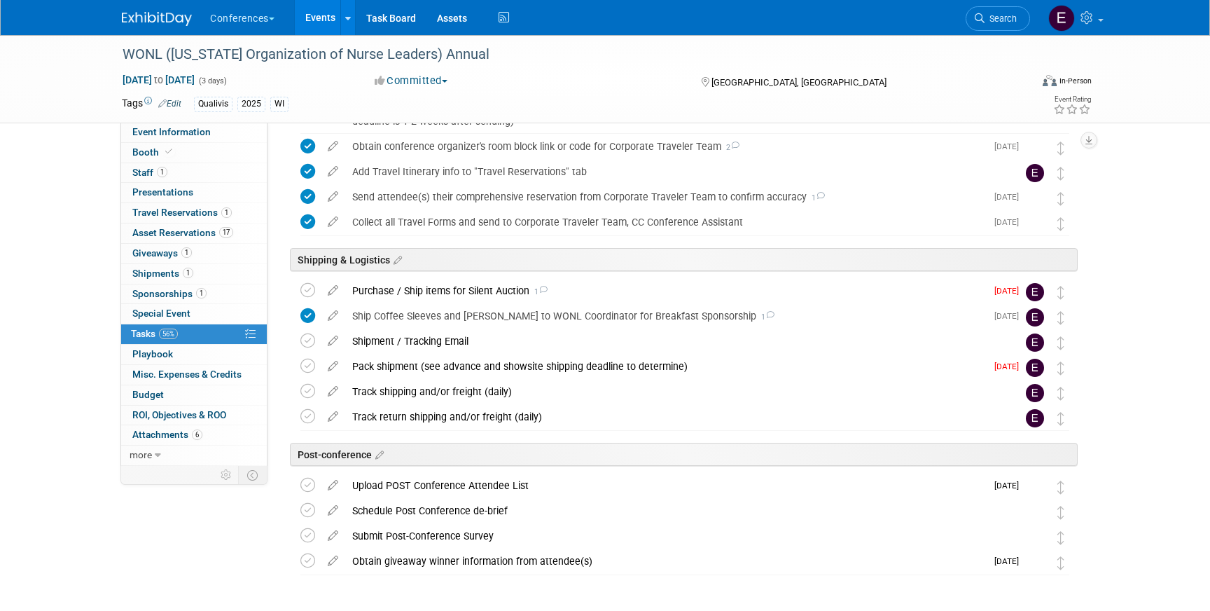
scroll to position [732, 0]
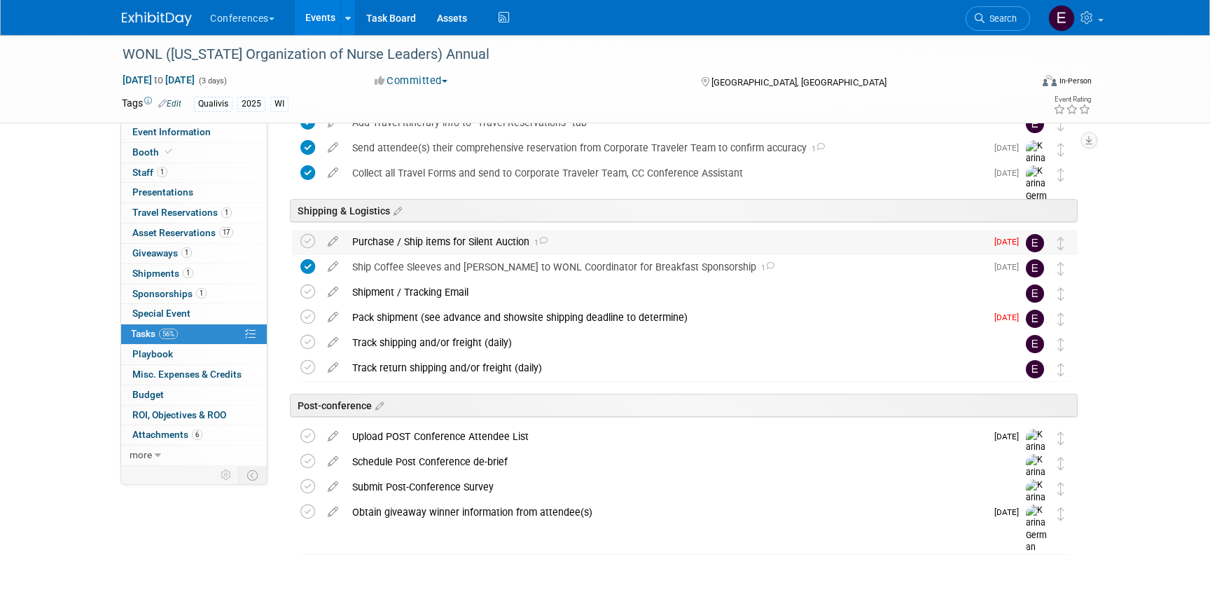
click at [410, 243] on div "Purchase / Ship items for Silent Auction 1" at bounding box center [665, 242] width 641 height 24
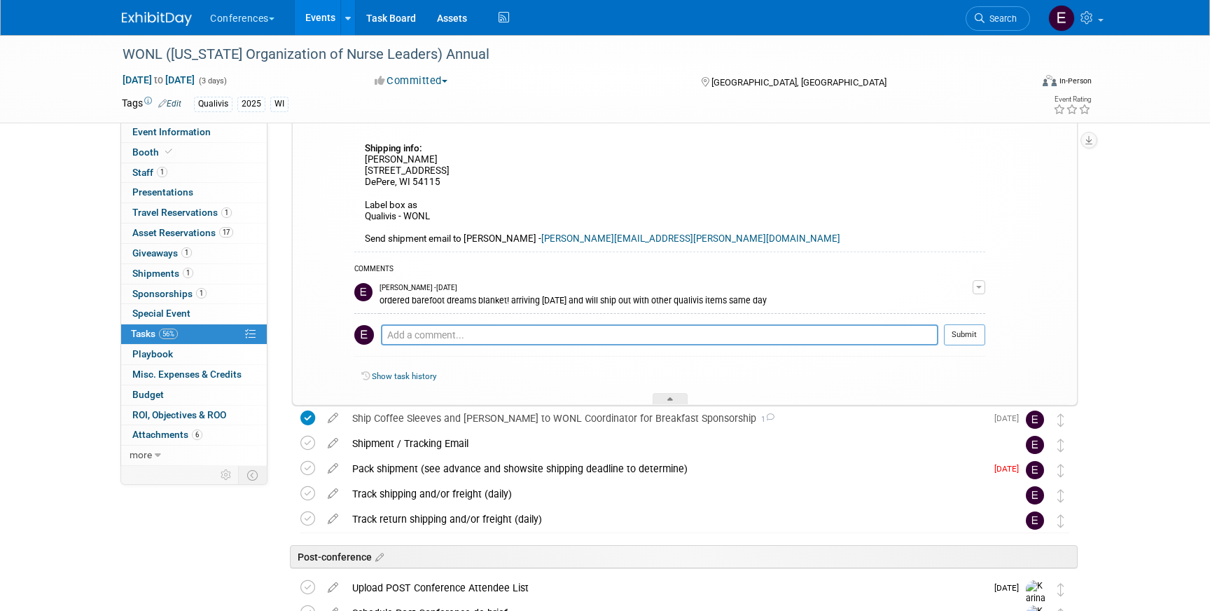
scroll to position [973, 0]
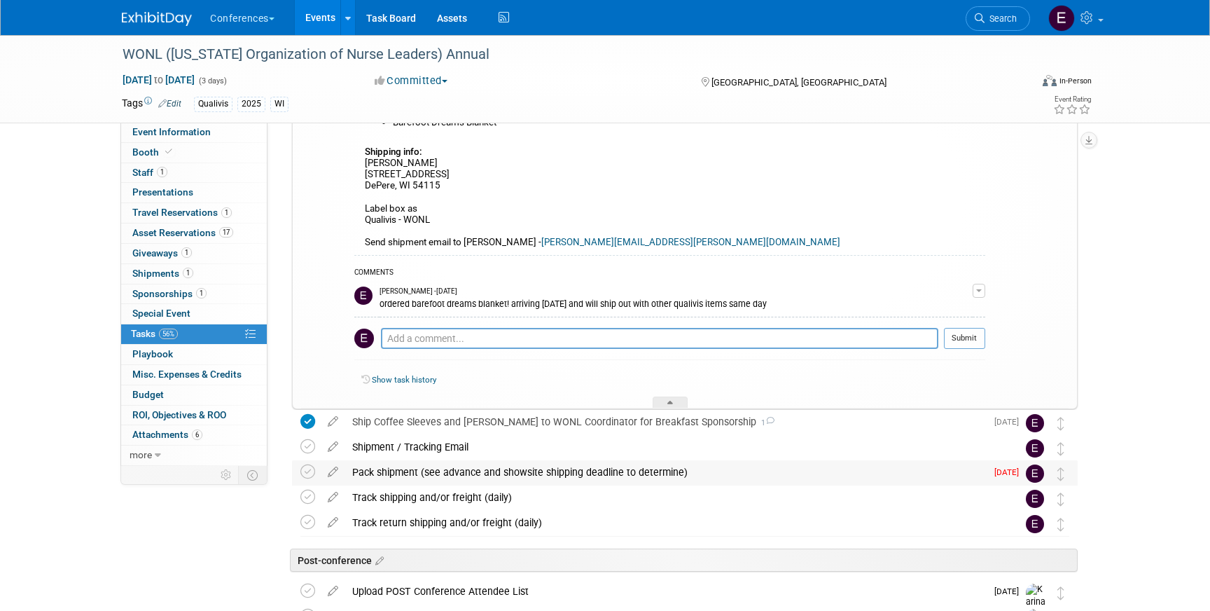
click at [530, 481] on div "Pack shipment (see advance and showsite shipping deadline to determine)" at bounding box center [665, 472] width 641 height 24
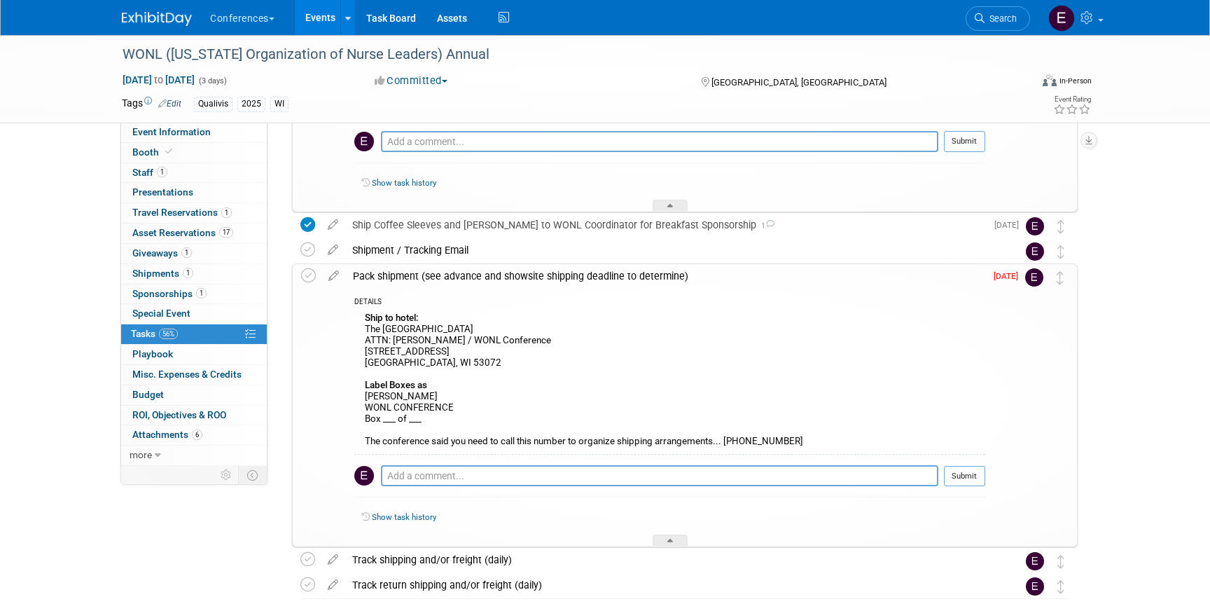
scroll to position [1172, 0]
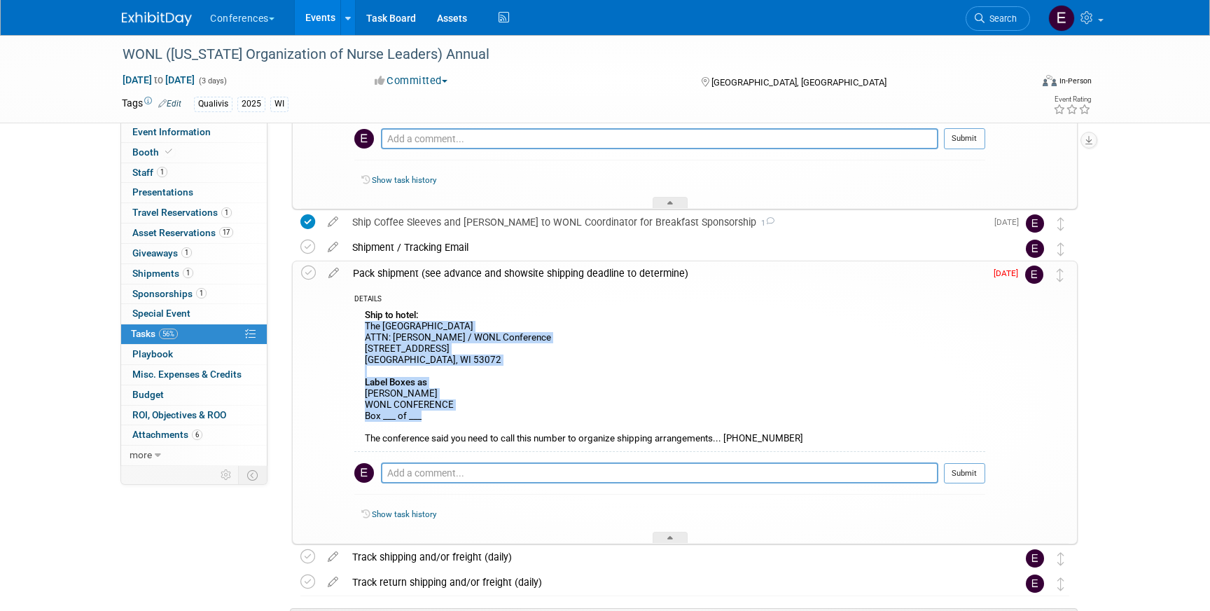
drag, startPoint x: 364, startPoint y: 324, endPoint x: 575, endPoint y: 412, distance: 228.2
click at [575, 412] on div "Ship to hotel: The [GEOGRAPHIC_DATA] ATTN: [PERSON_NAME] / WONL Conference [STR…" at bounding box center [669, 379] width 631 height 146
copy div "The Ingleside Hotel ATTN: Aaron Barton / WONL Conference 2810 Golf Road Pewauke…"
click at [303, 271] on icon at bounding box center [308, 272] width 15 height 15
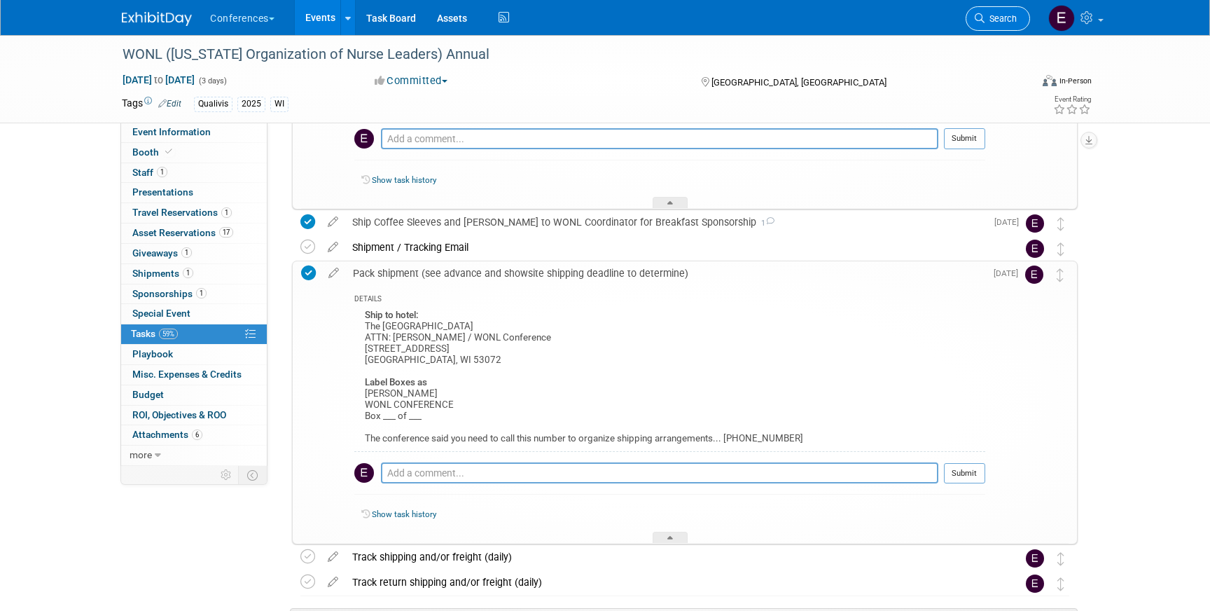
click at [997, 29] on link "Search" at bounding box center [998, 18] width 64 height 25
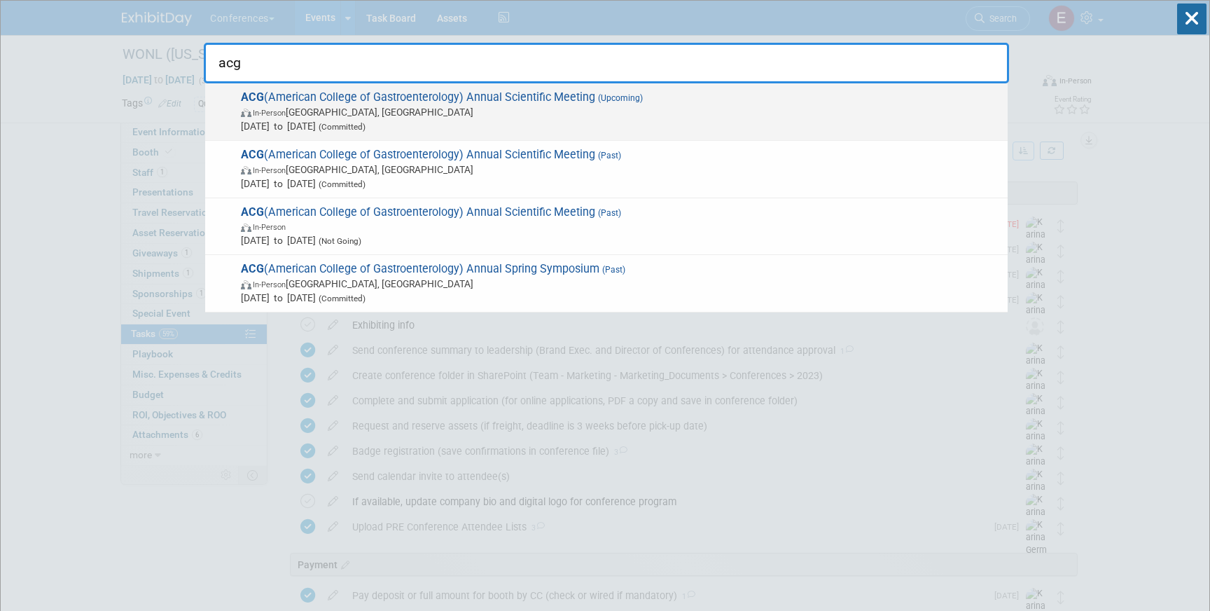
type input "acg"
click at [391, 105] on span "In-Person Phoenix, AZ" at bounding box center [621, 112] width 760 height 14
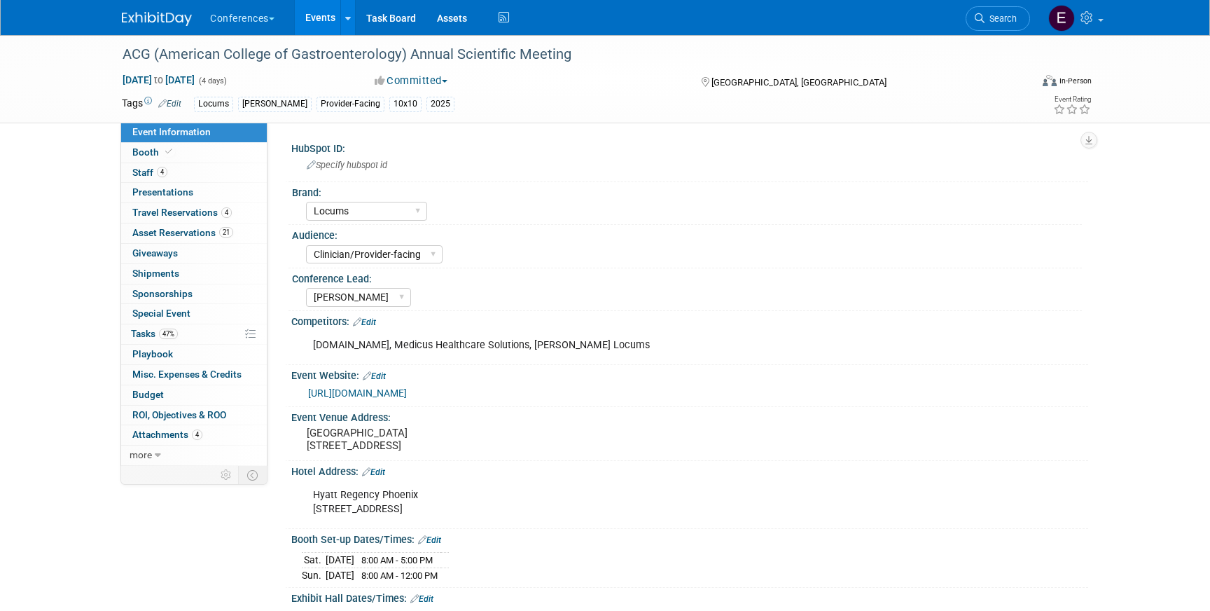
select select "Locums"
select select "Clinician/Provider-facing"
select select "[PERSON_NAME]"
click at [183, 219] on link "4 Travel Reservations 4" at bounding box center [194, 213] width 146 height 20
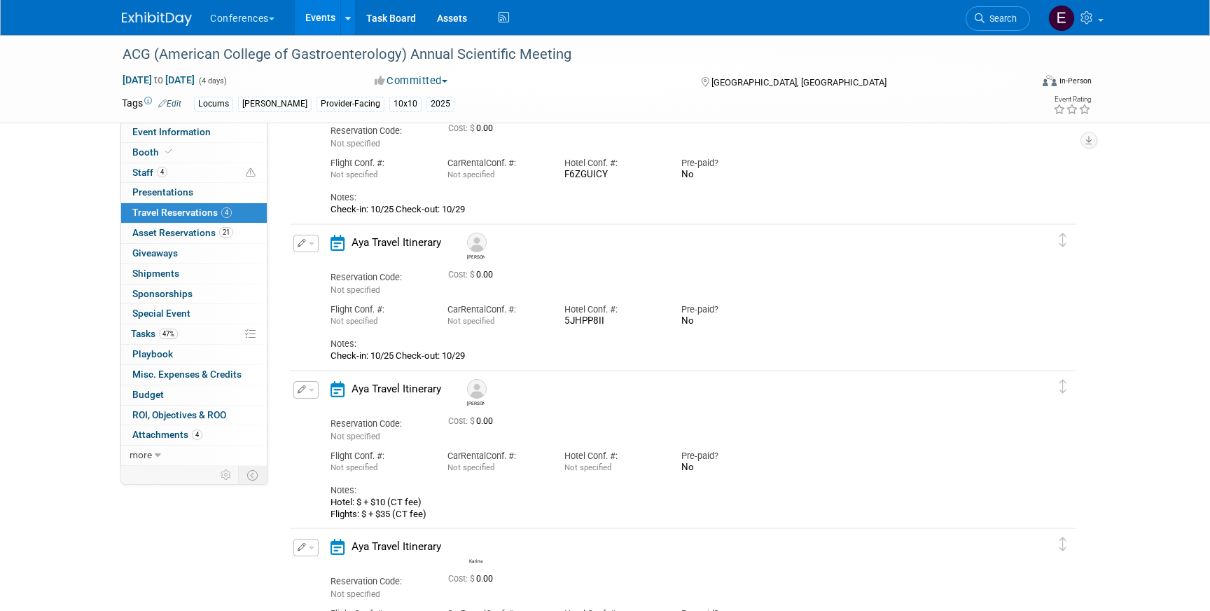
scroll to position [233, 0]
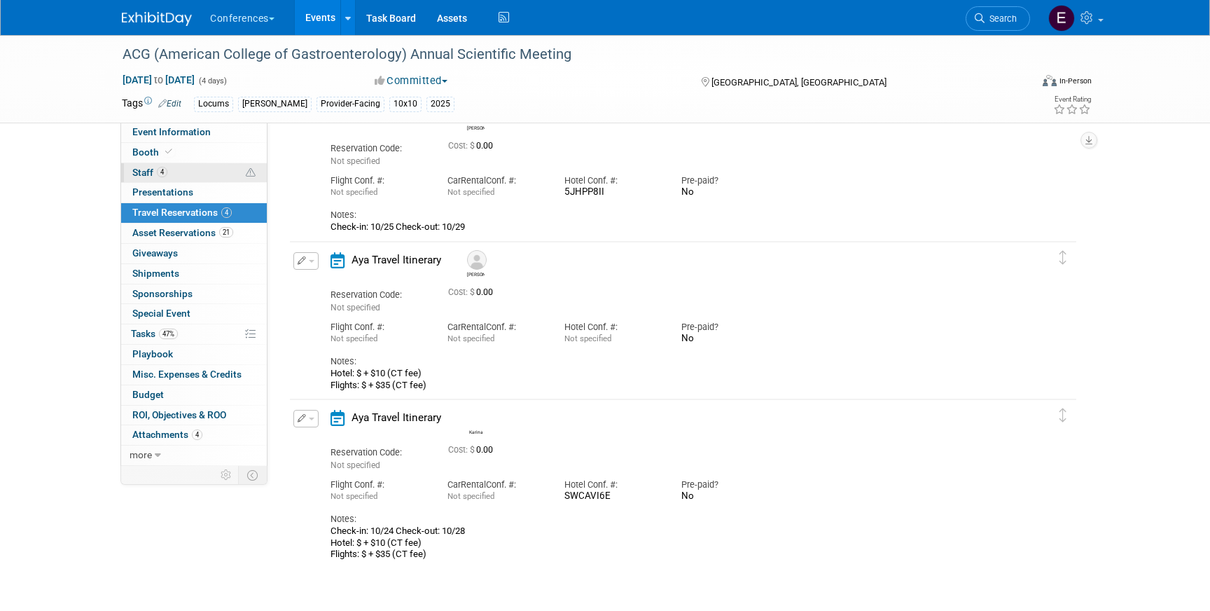
click at [173, 164] on link "4 Staff 4" at bounding box center [194, 173] width 146 height 20
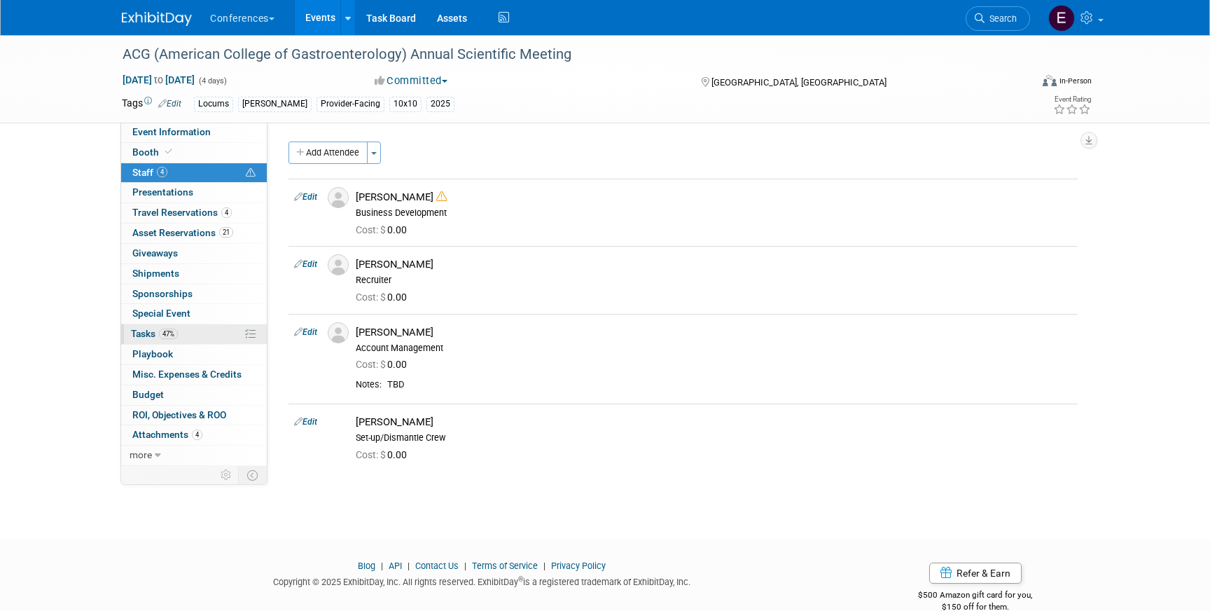
click at [202, 335] on link "47% Tasks 47%" at bounding box center [194, 334] width 146 height 20
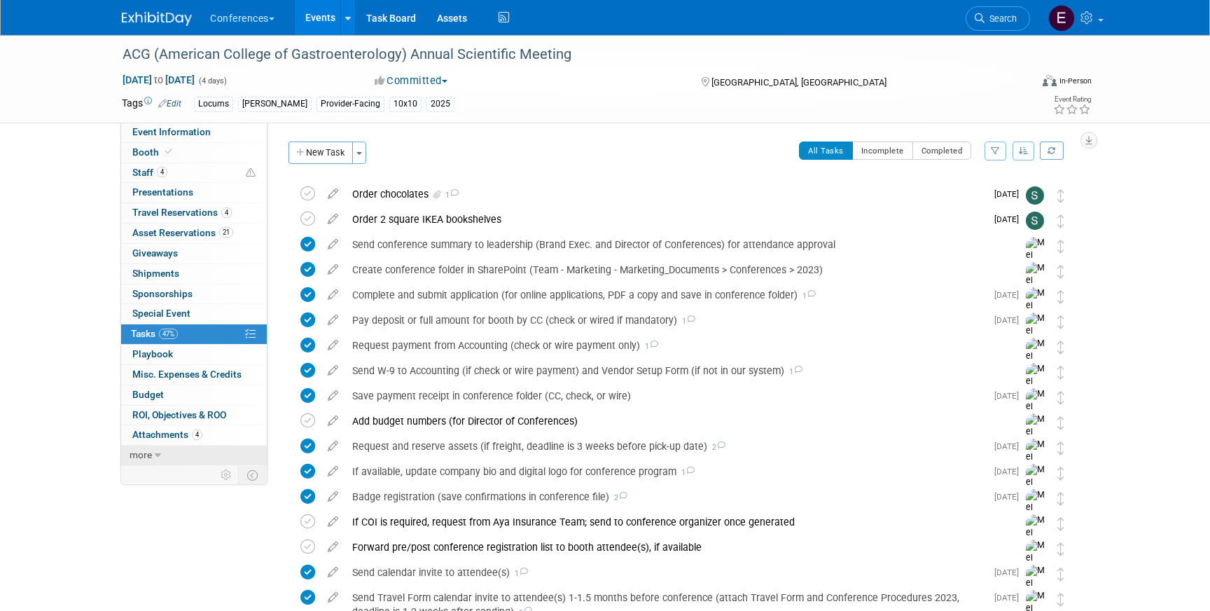
click at [146, 457] on span "more" at bounding box center [141, 454] width 22 height 11
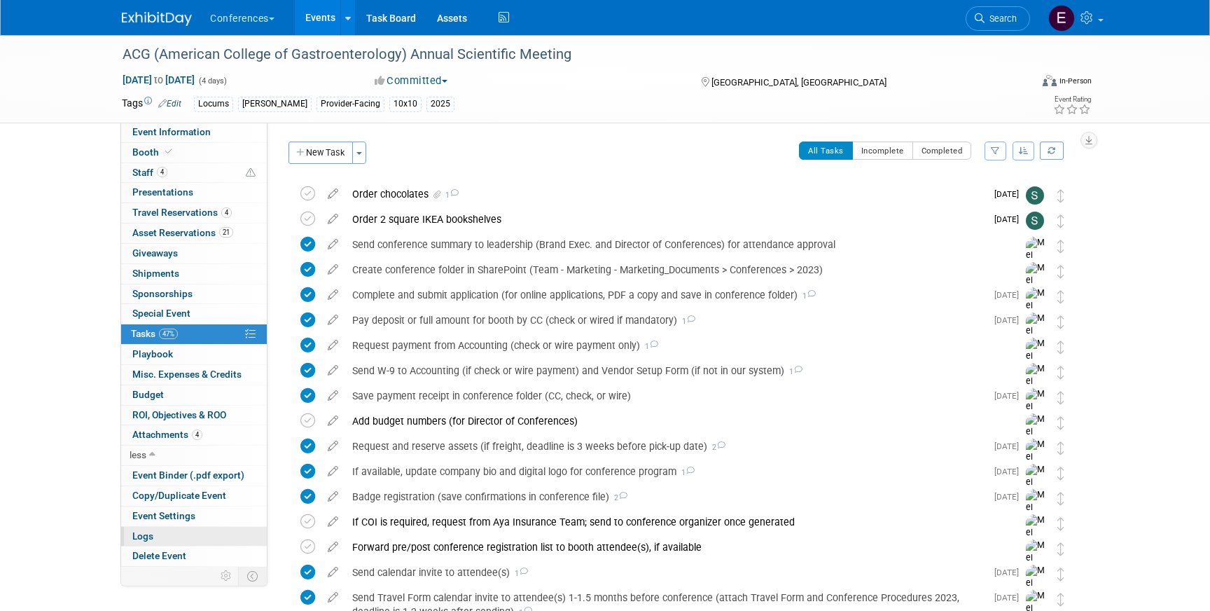
click at [174, 531] on link "Logs" at bounding box center [194, 537] width 146 height 20
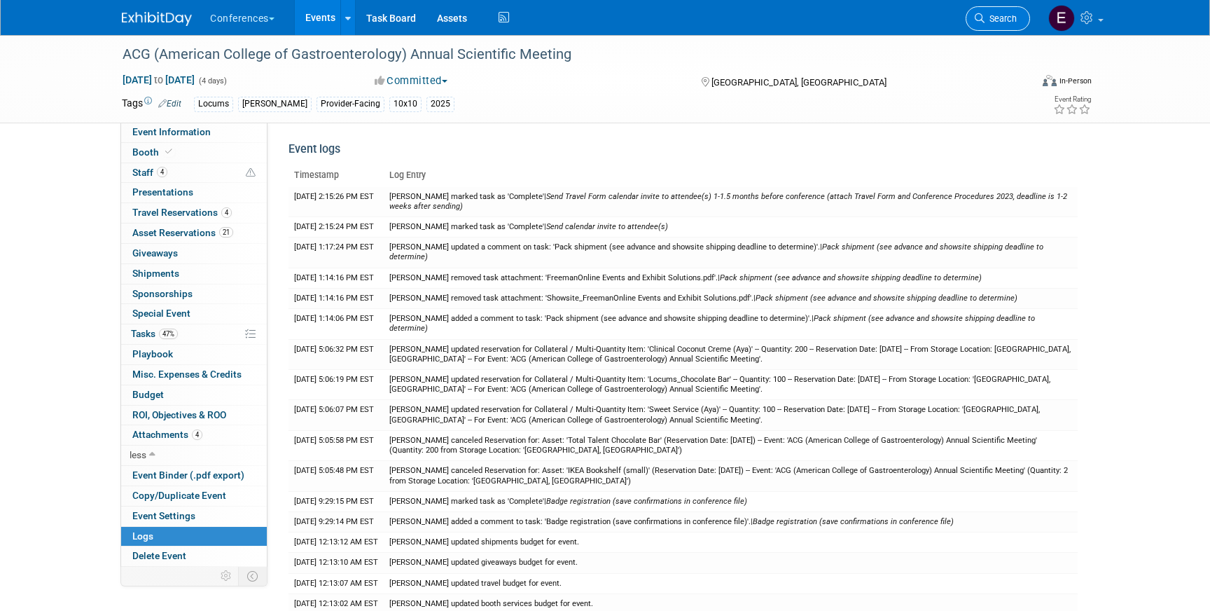
click at [991, 22] on span "Search" at bounding box center [1000, 18] width 32 height 11
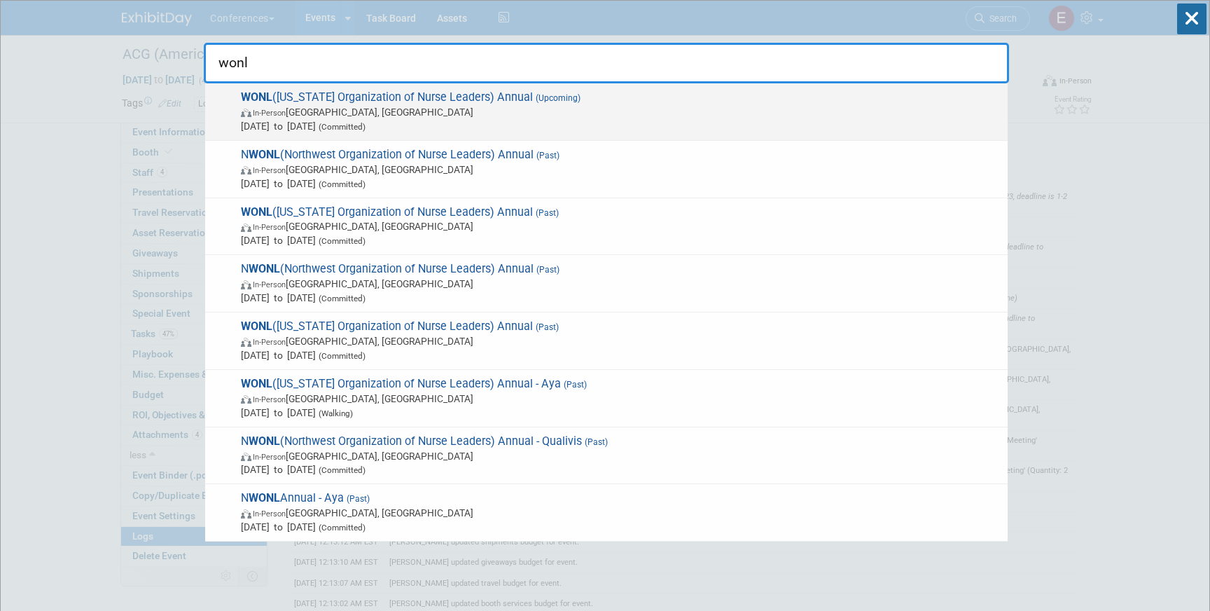
type input "wonl"
click at [531, 117] on span "In-Person [GEOGRAPHIC_DATA], [GEOGRAPHIC_DATA]" at bounding box center [621, 112] width 760 height 14
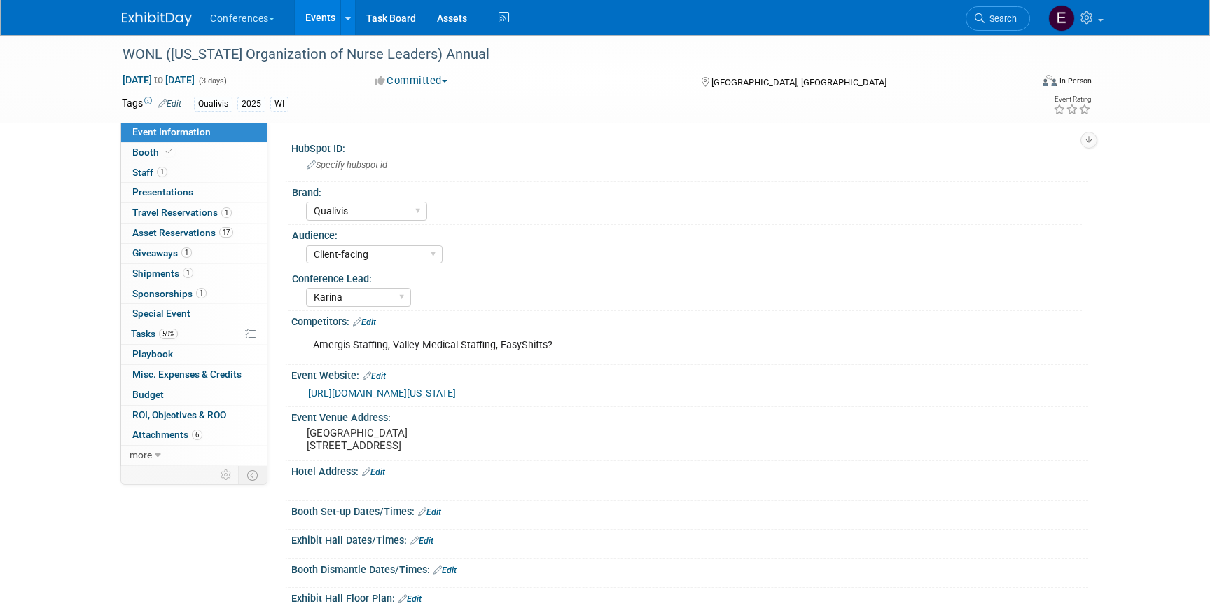
select select "Qualivis"
select select "Client-facing"
select select "Karina"
click at [213, 232] on span "Asset Reservations 17" at bounding box center [182, 232] width 101 height 11
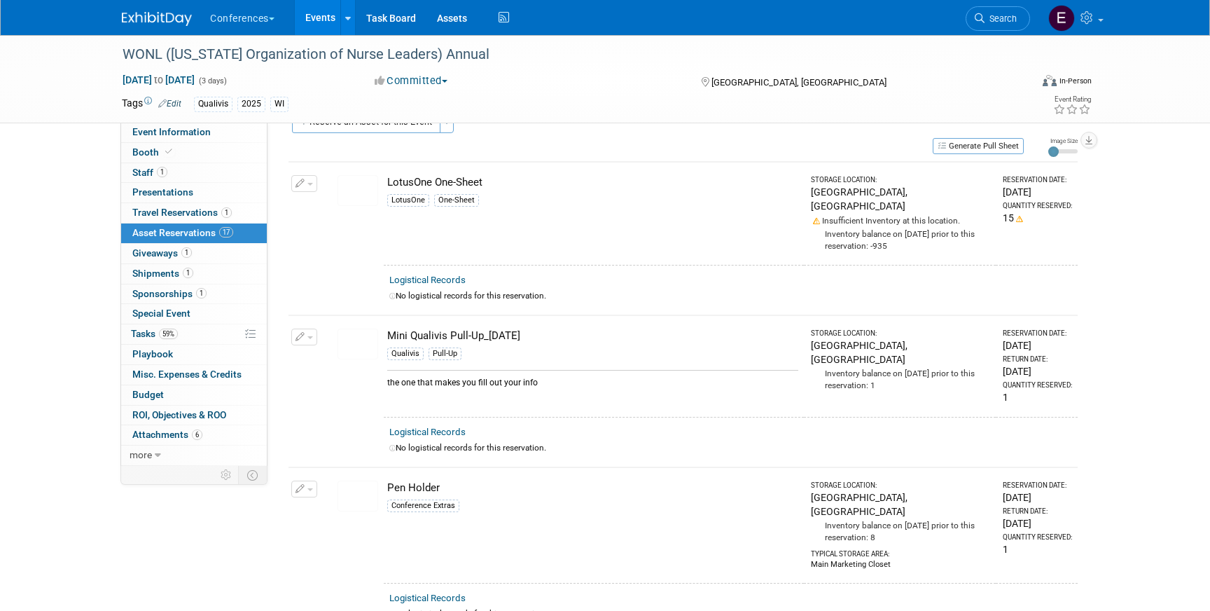
scroll to position [32, 0]
click at [215, 331] on link "59% Tasks 59%" at bounding box center [194, 334] width 146 height 20
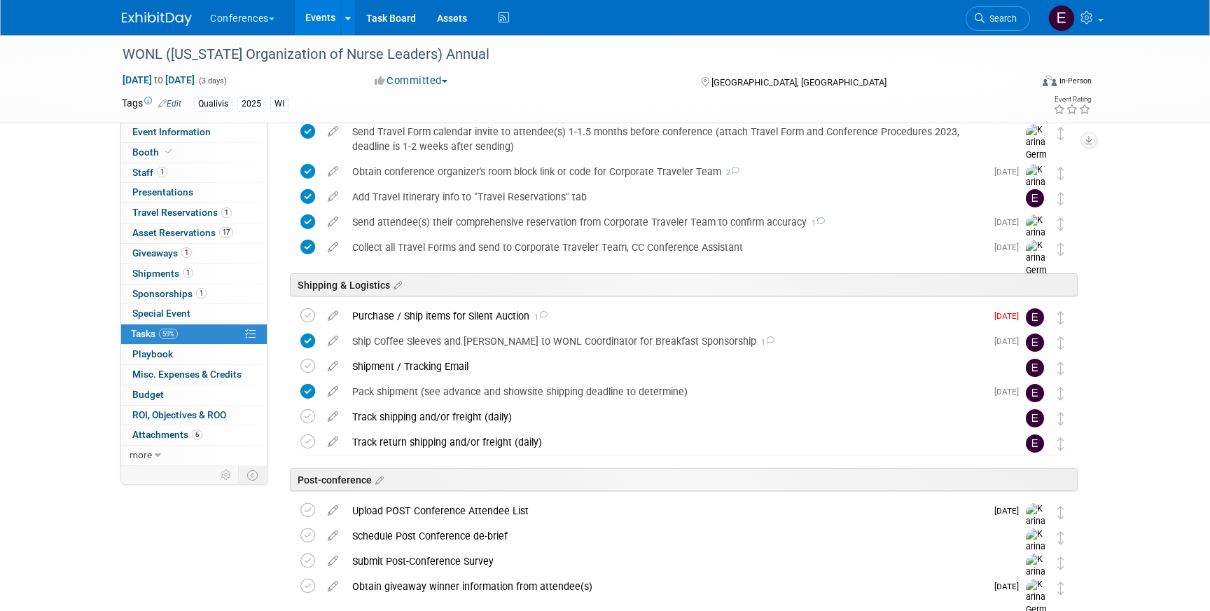
scroll to position [732, 0]
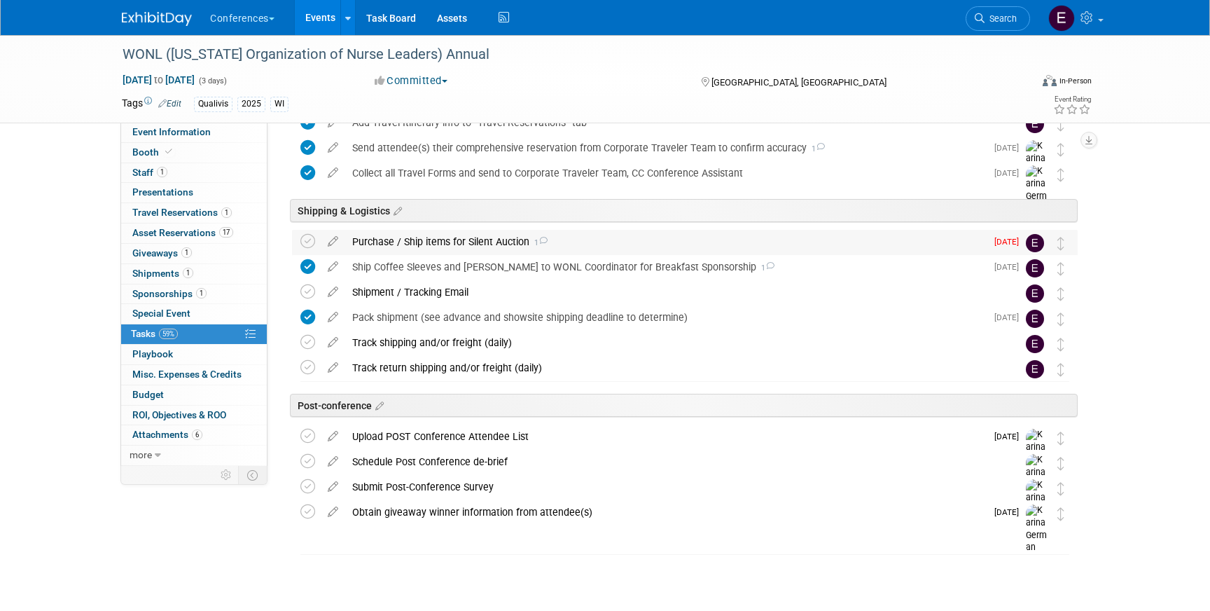
click at [427, 239] on div "Purchase / Ship items for Silent Auction 1" at bounding box center [665, 242] width 641 height 24
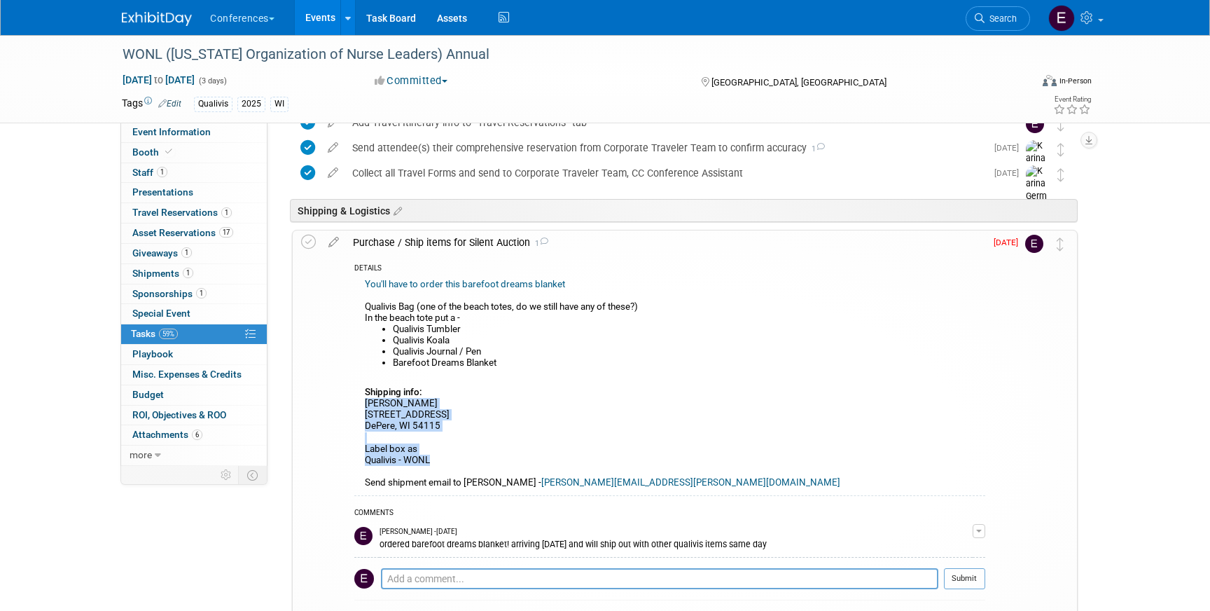
drag, startPoint x: 363, startPoint y: 404, endPoint x: 489, endPoint y: 460, distance: 137.3
click at [489, 460] on div "You'll have to order this barefoot dreams blanket Qualivis Bag (one of the beac…" at bounding box center [669, 385] width 631 height 220
copy div "[PERSON_NAME] [STREET_ADDRESS][PERSON_NAME] Label box as Qualivis - WONL"
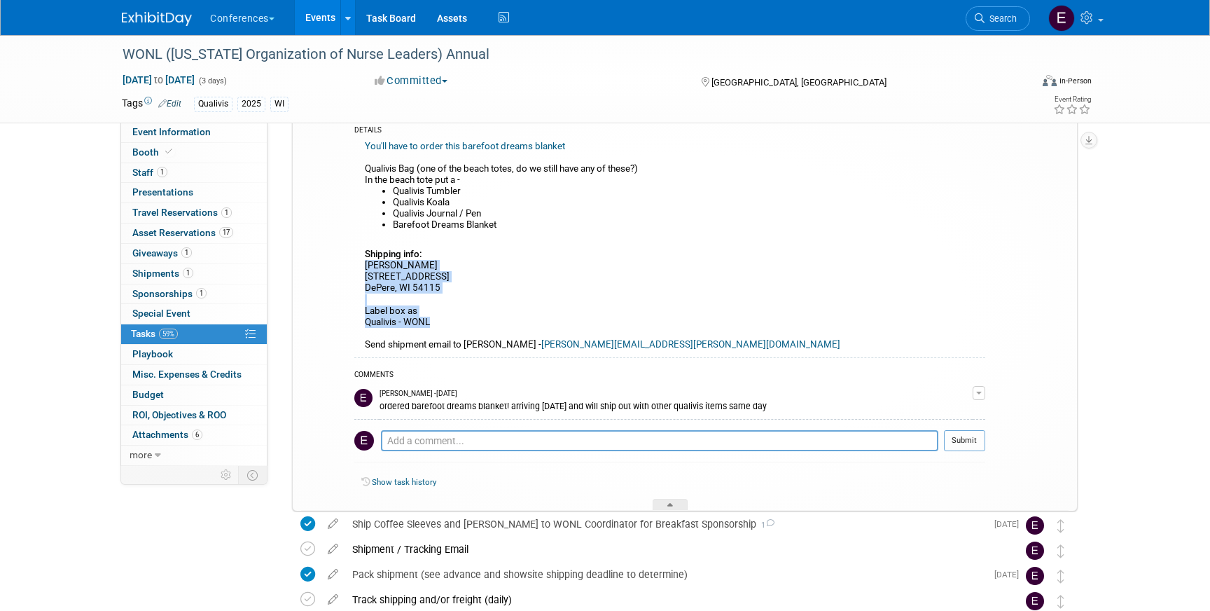
scroll to position [800, 0]
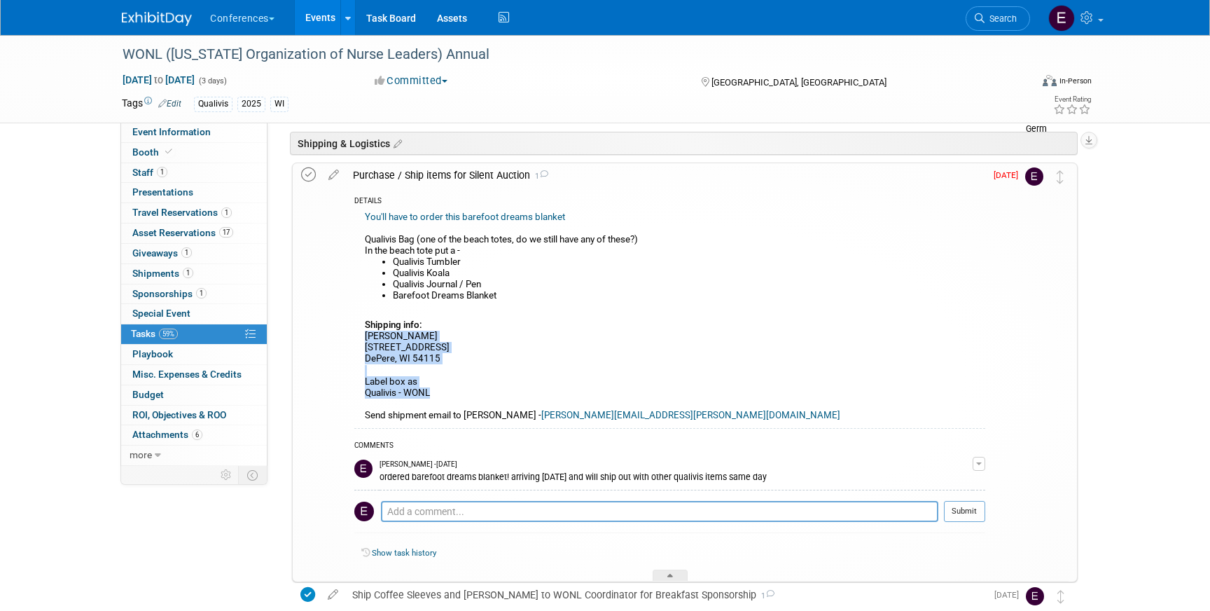
click at [307, 170] on icon at bounding box center [308, 174] width 15 height 15
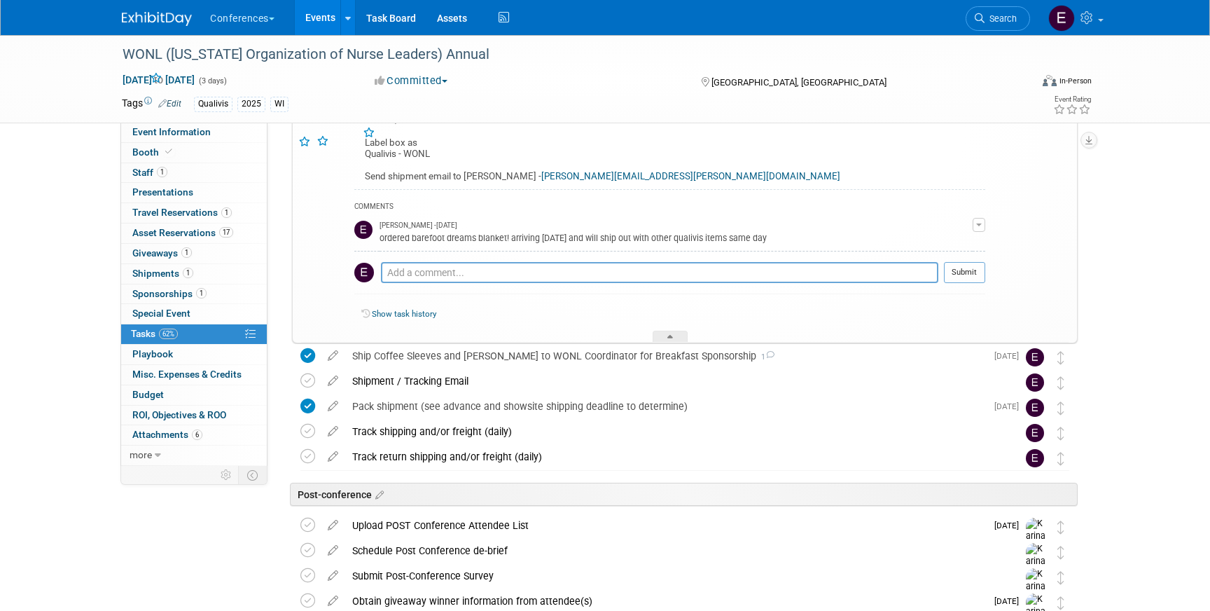
scroll to position [1039, 0]
click at [466, 375] on div "Shipment / Tracking Email" at bounding box center [671, 380] width 653 height 24
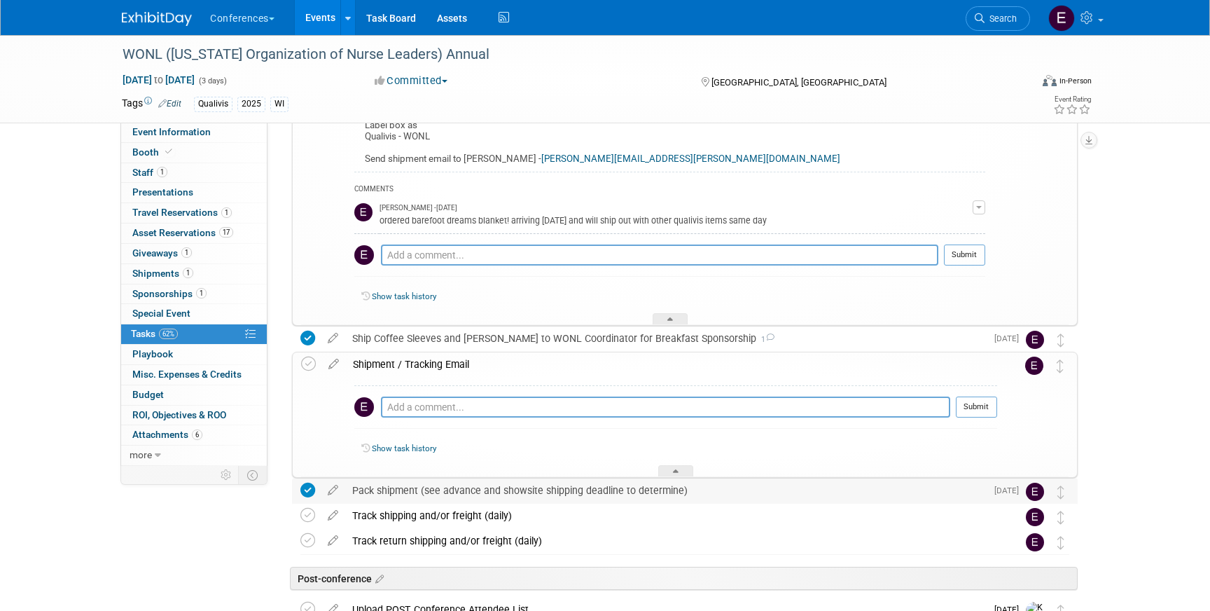
click at [429, 489] on div "Pack shipment (see advance and showsite shipping deadline to determine)" at bounding box center [665, 490] width 641 height 24
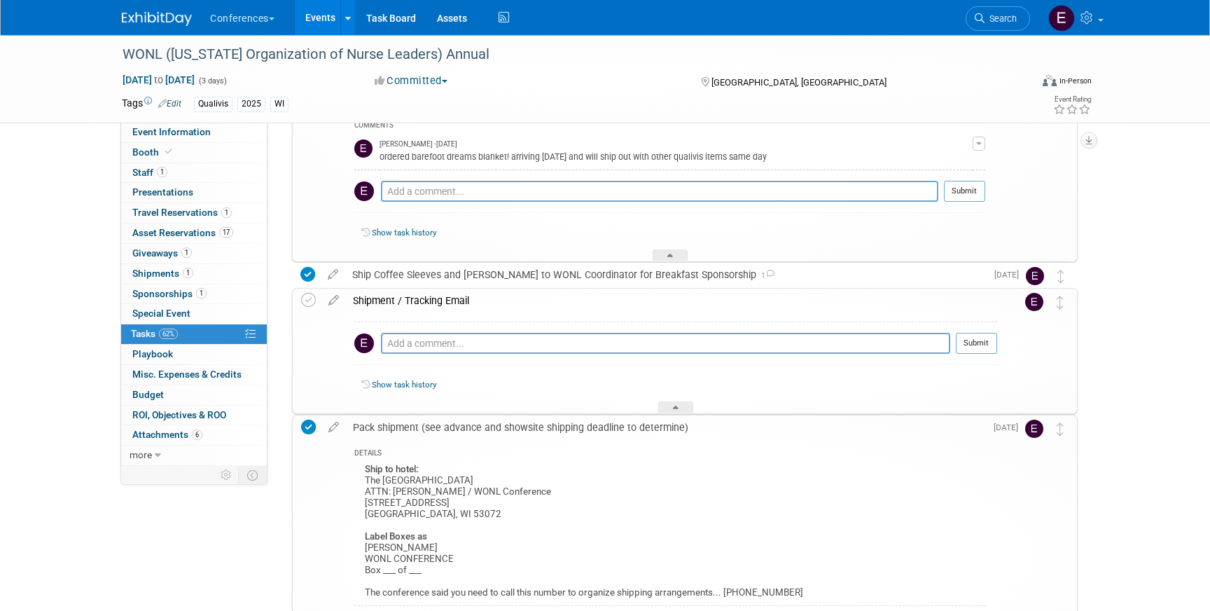
scroll to position [1115, 0]
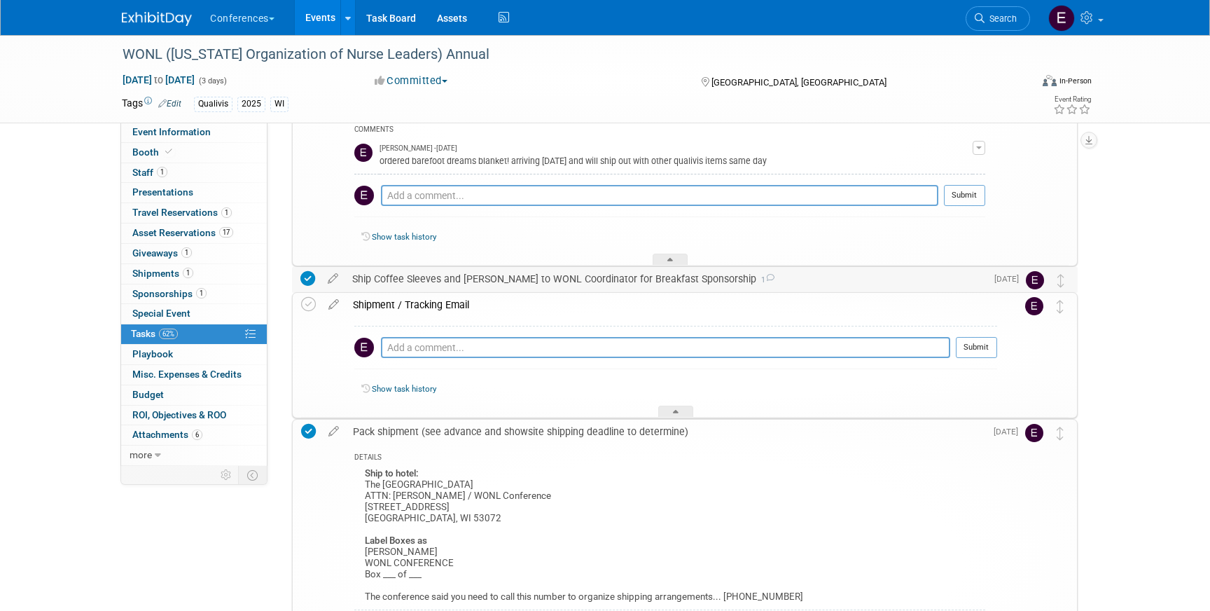
click at [457, 277] on div "Ship Coffee Sleeves and [PERSON_NAME] to WONL Coordinator for Breakfast Sponsor…" at bounding box center [665, 279] width 641 height 24
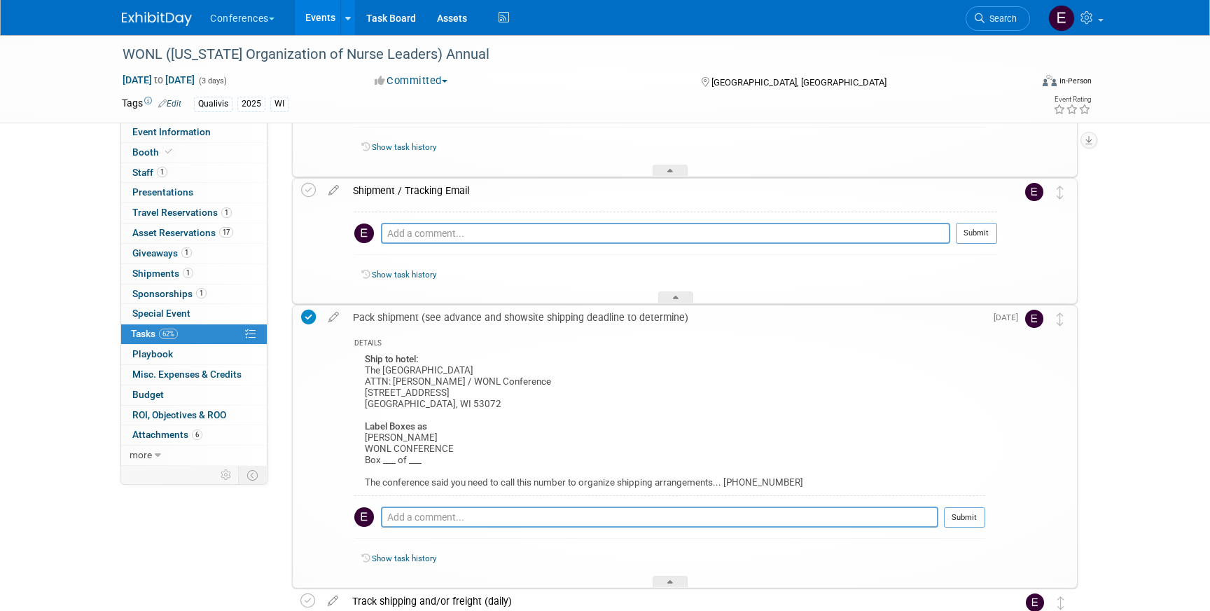
scroll to position [1562, 0]
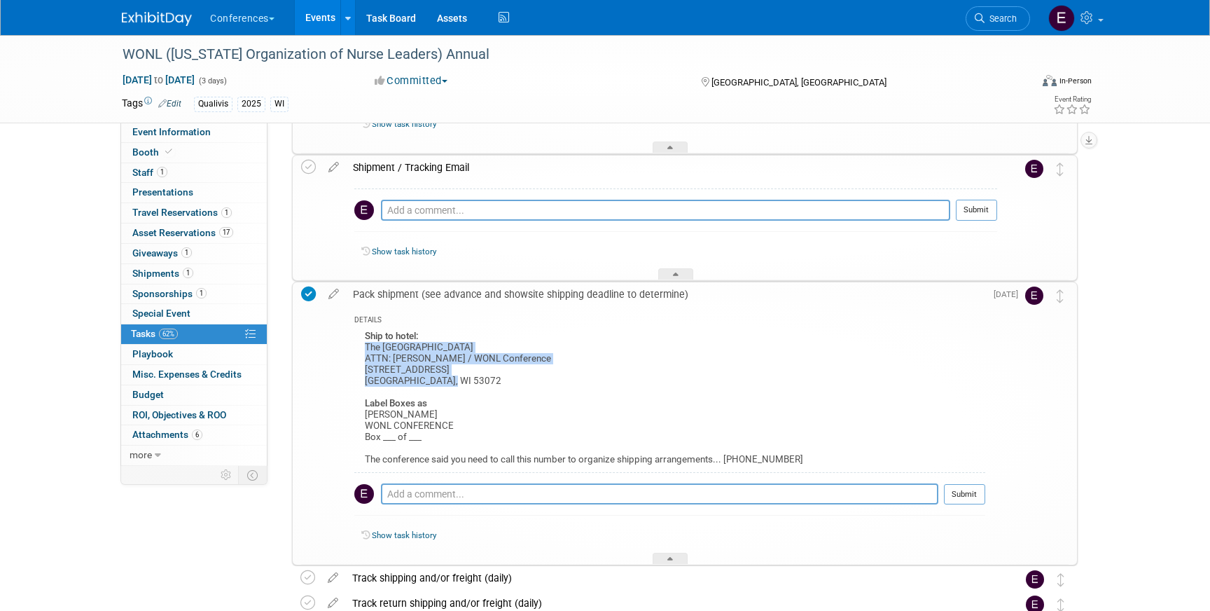
drag, startPoint x: 365, startPoint y: 347, endPoint x: 533, endPoint y: 379, distance: 170.4
click at [533, 379] on div "Ship to hotel: The [GEOGRAPHIC_DATA] ATTN: [PERSON_NAME] / WONL Conference [STR…" at bounding box center [669, 400] width 631 height 146
copy div "The [GEOGRAPHIC_DATA] ATTN: [PERSON_NAME] / WONL Conference [STREET_ADDRESS]"
click at [231, 134] on link "Event Information" at bounding box center [194, 133] width 146 height 20
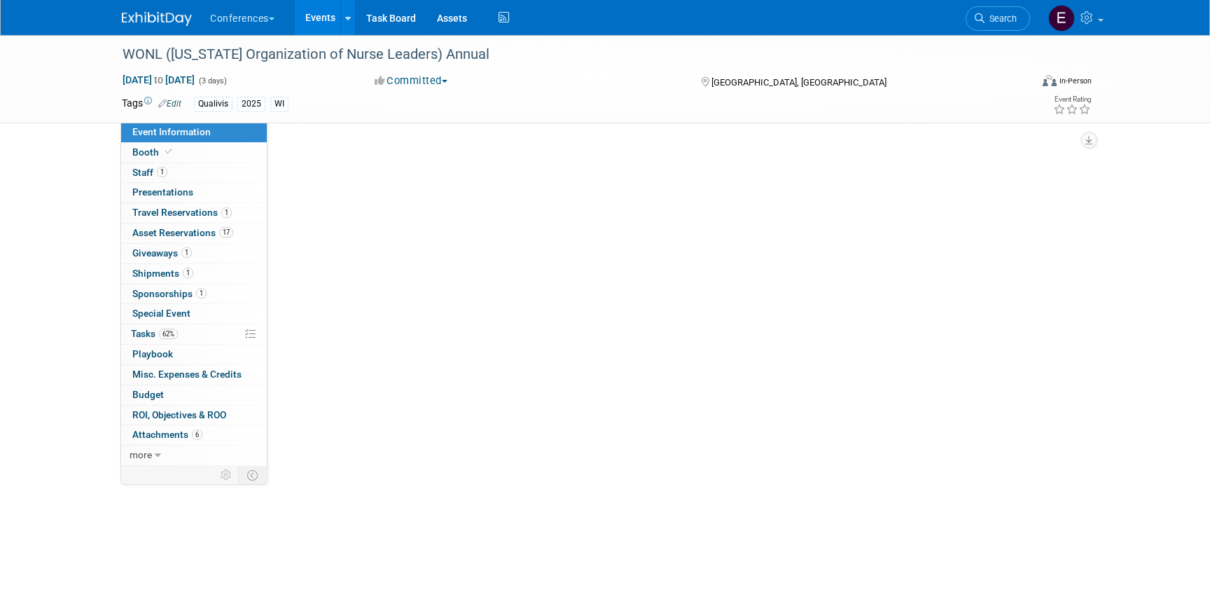
scroll to position [0, 0]
select select "Qualivis"
select select "Client-facing"
select select "Karina"
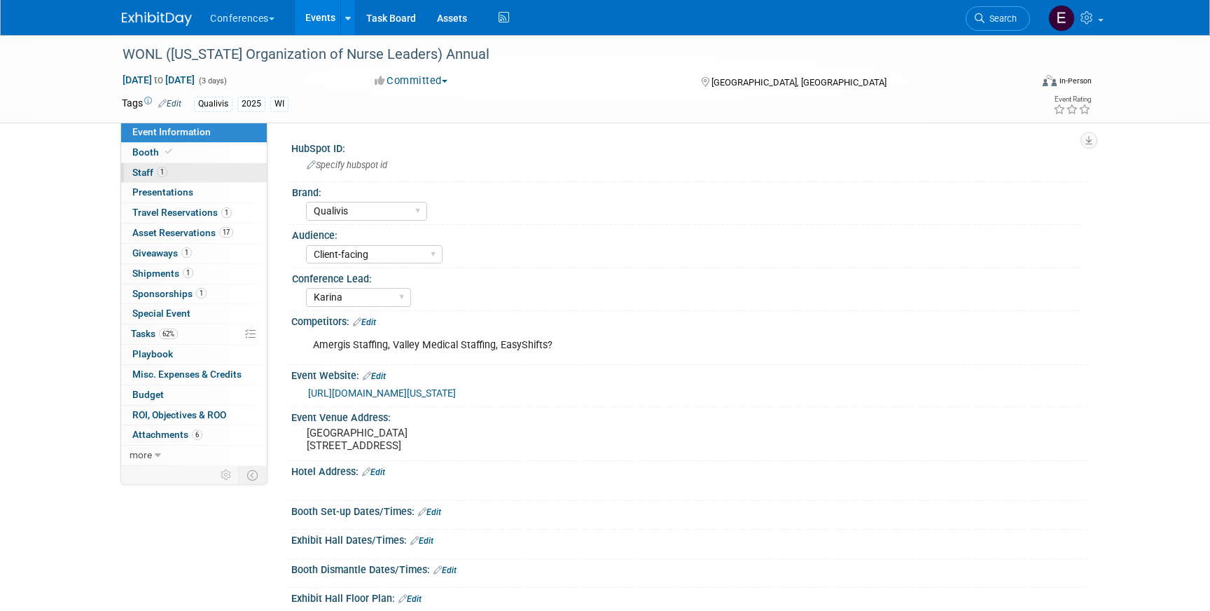
click at [196, 172] on link "1 Staff 1" at bounding box center [194, 173] width 146 height 20
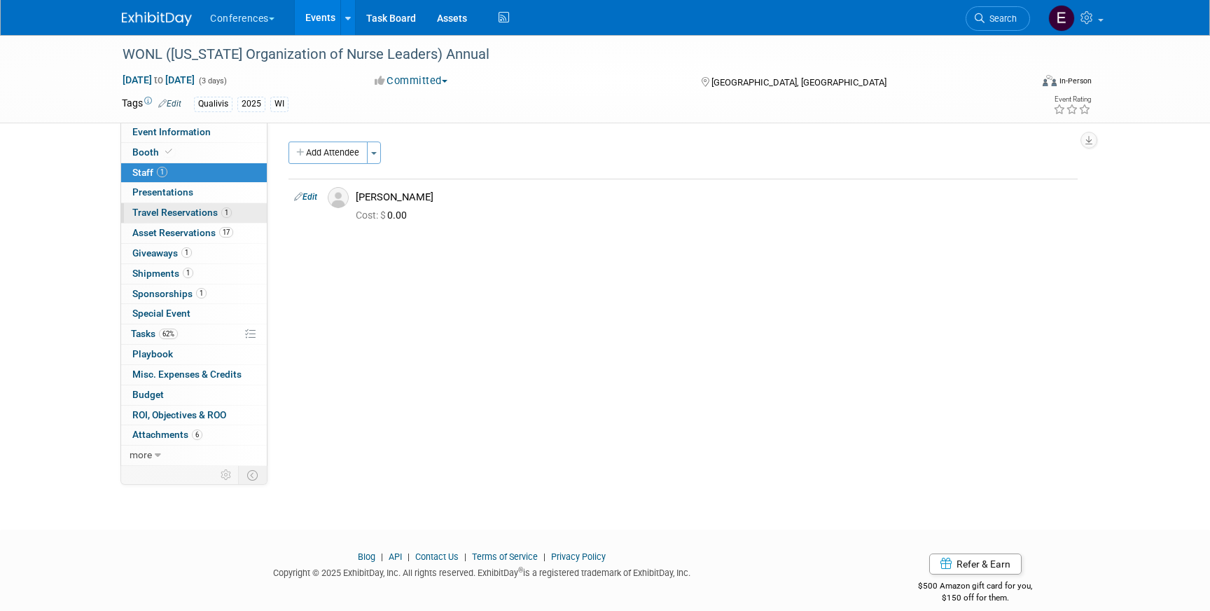
click at [189, 213] on span "Travel Reservations 1" at bounding box center [181, 212] width 99 height 11
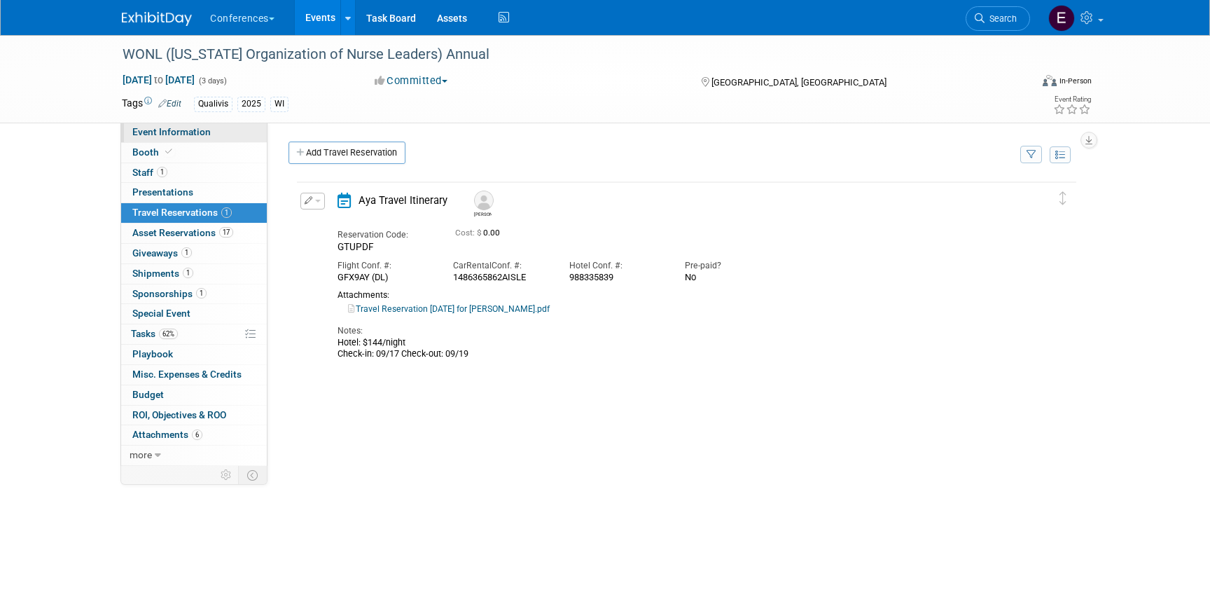
click at [184, 136] on span "Event Information" at bounding box center [171, 131] width 78 height 11
select select "Qualivis"
select select "Client-facing"
select select "Karina"
